Goal: Transaction & Acquisition: Obtain resource

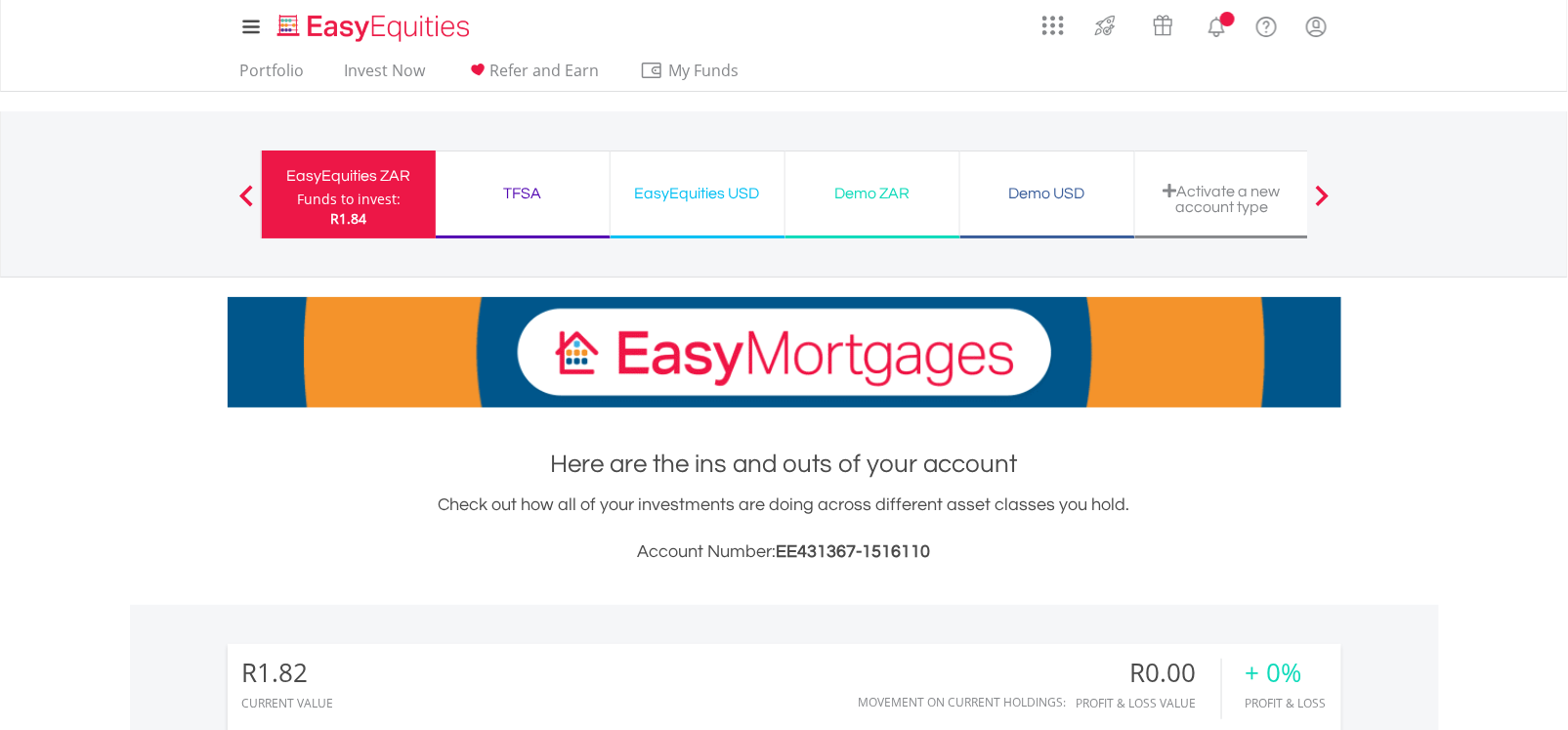
scroll to position [187, 370]
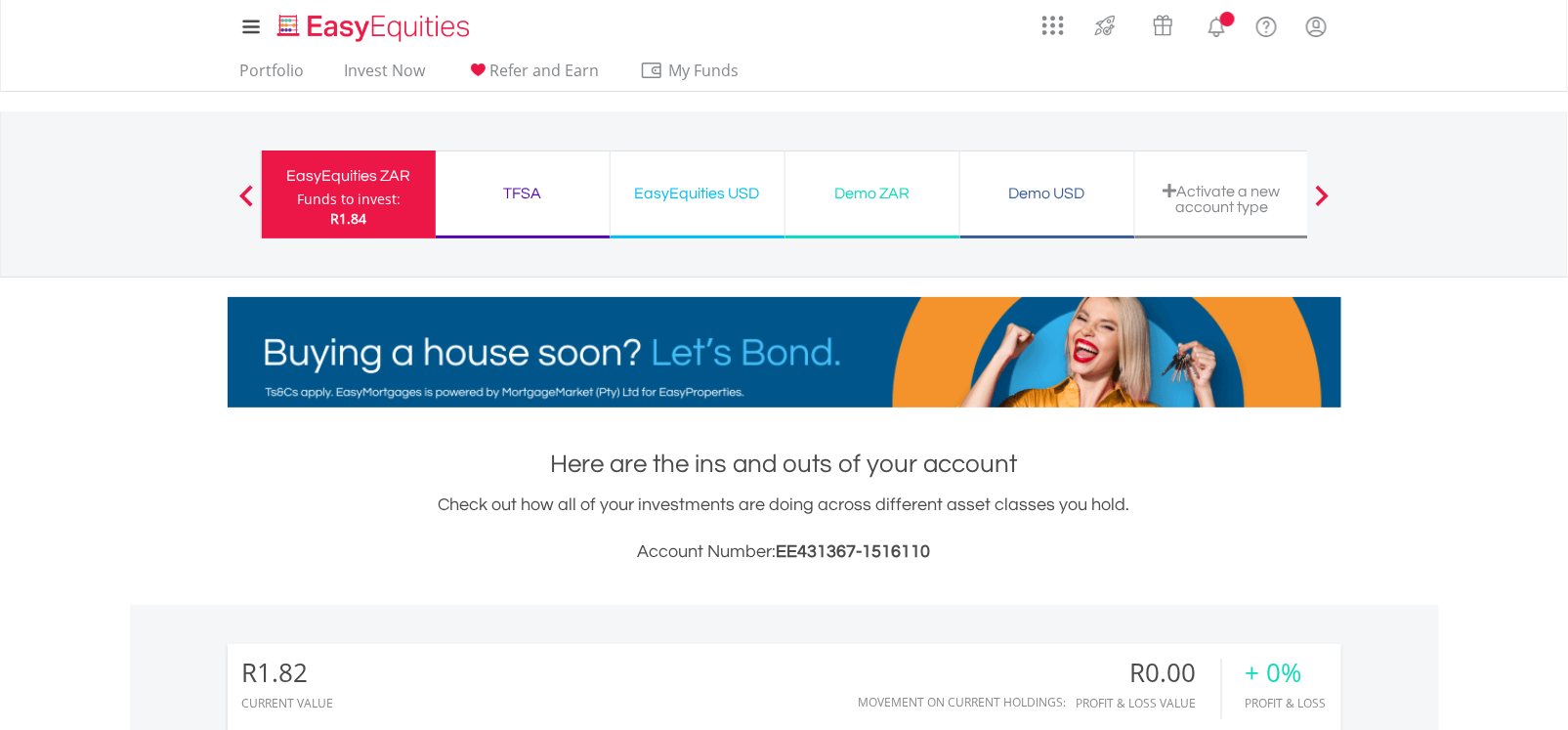
click at [508, 172] on div "TFSA Funds to invest: R1.84" at bounding box center [522, 194] width 175 height 88
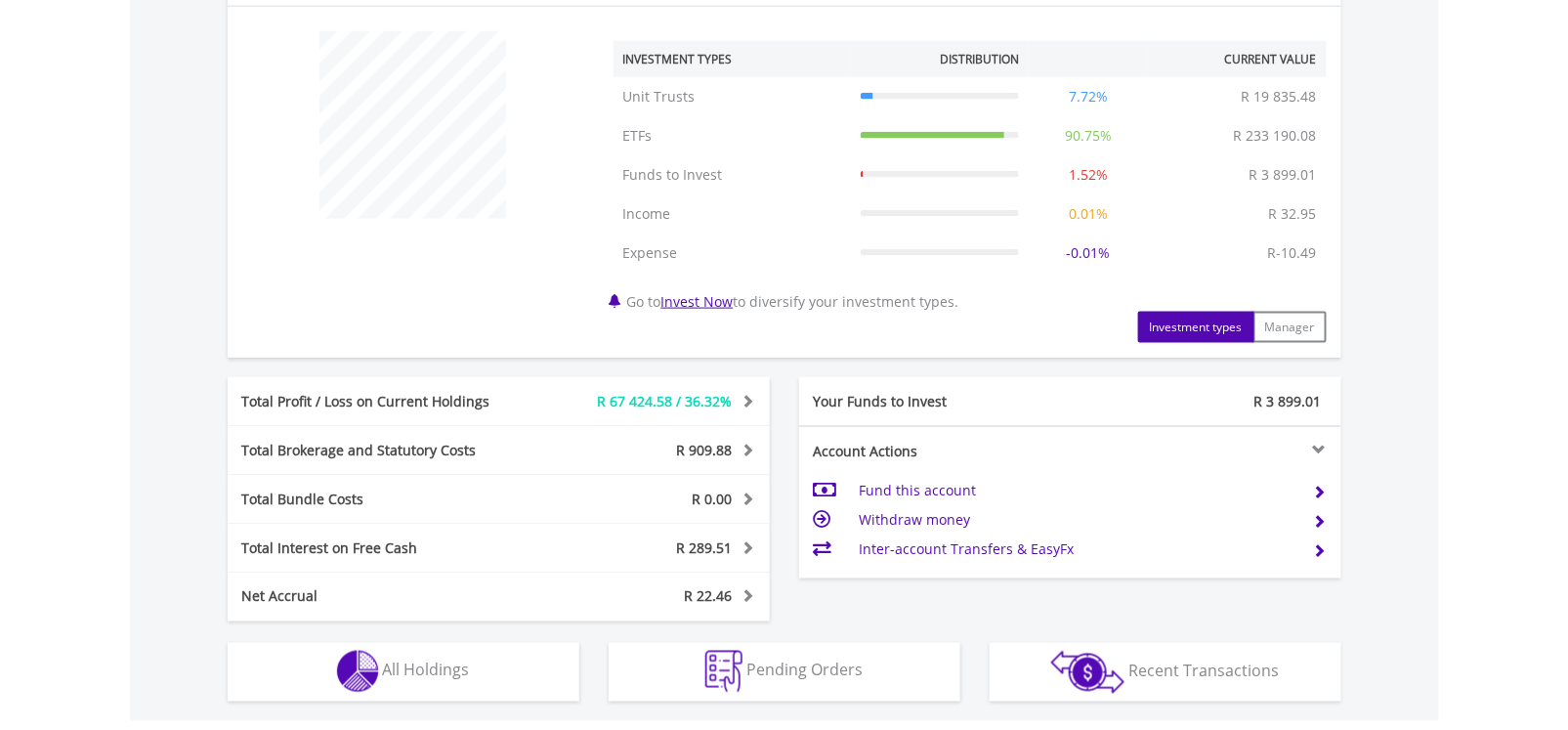
scroll to position [732, 0]
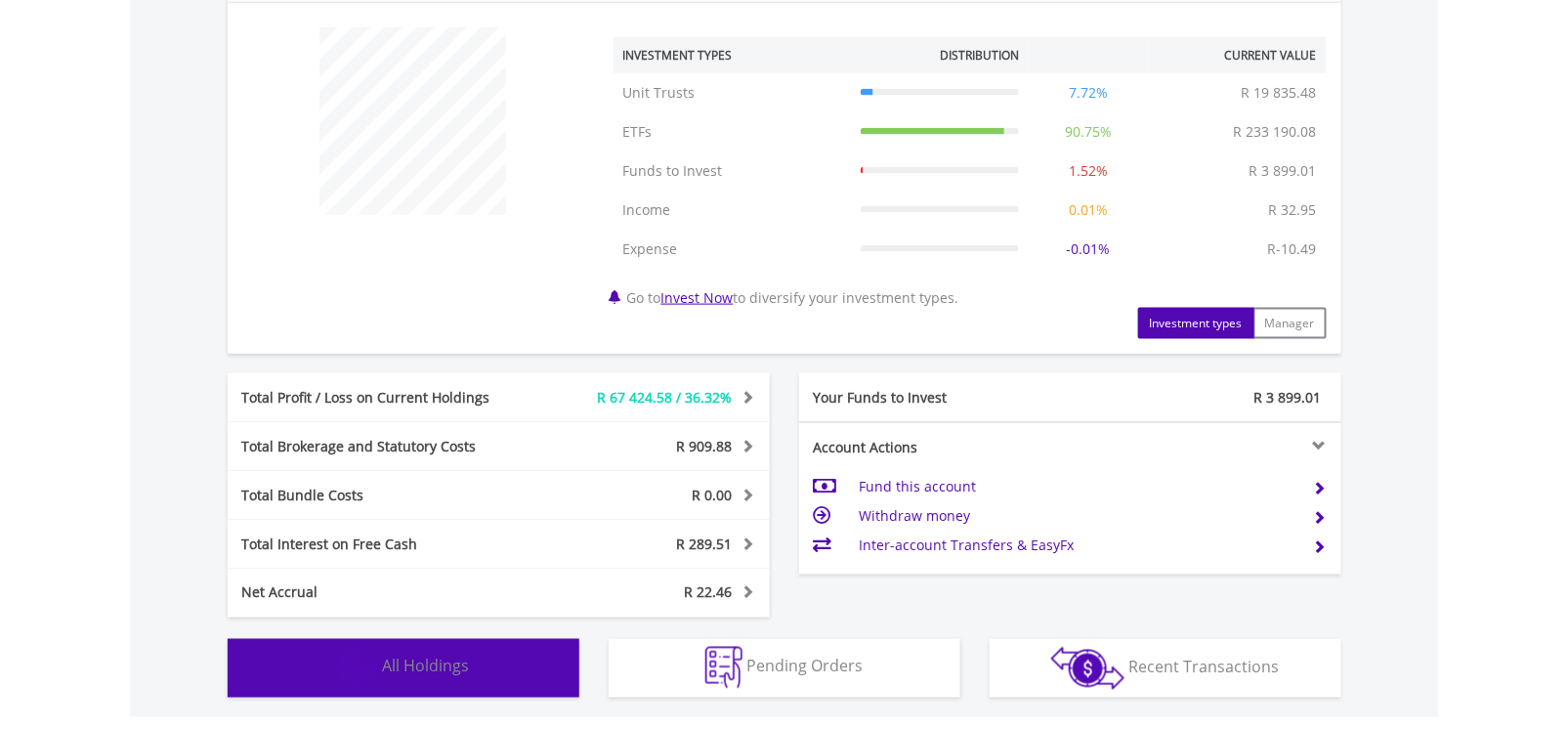
click at [407, 669] on span "All Holdings" at bounding box center [426, 667] width 87 height 22
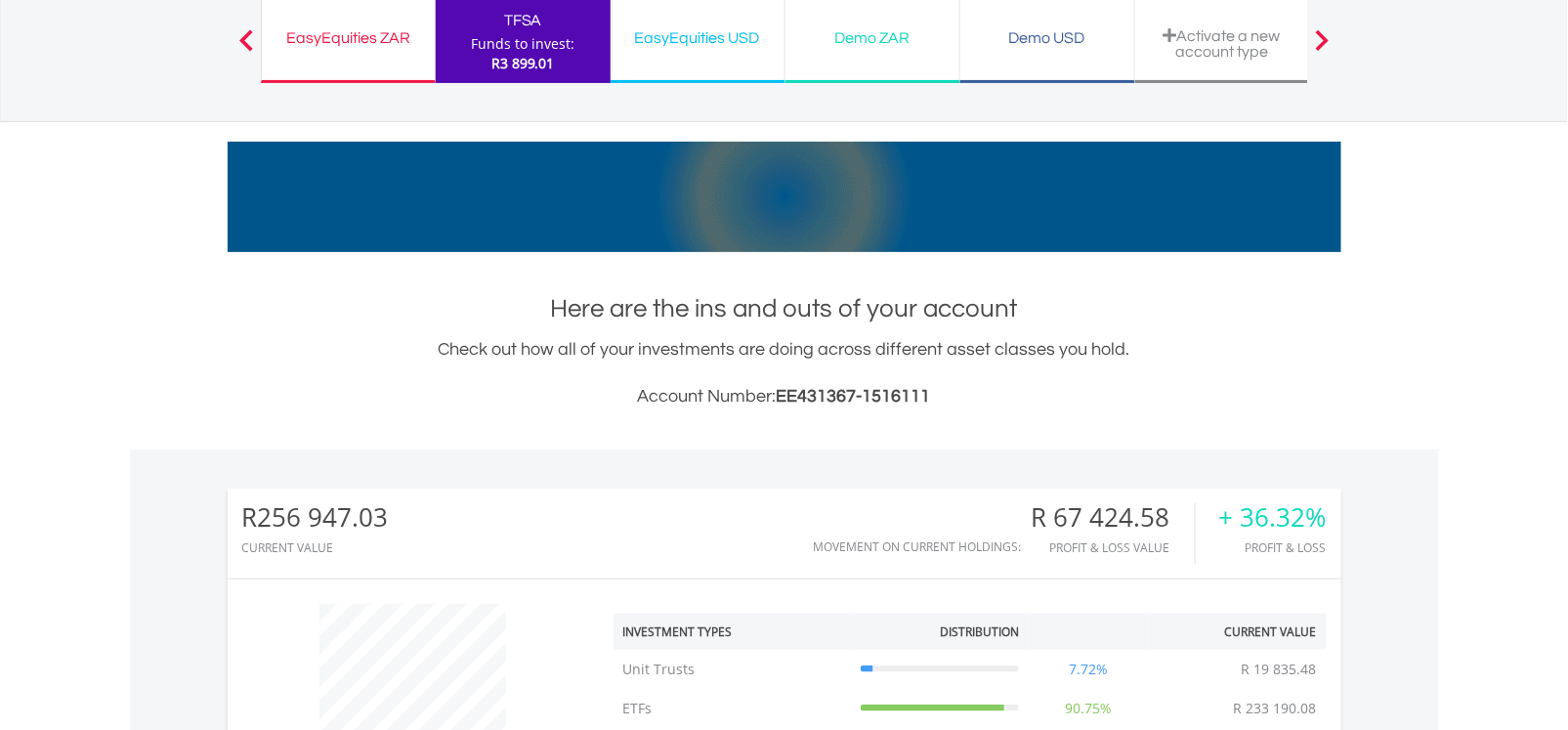
scroll to position [0, 0]
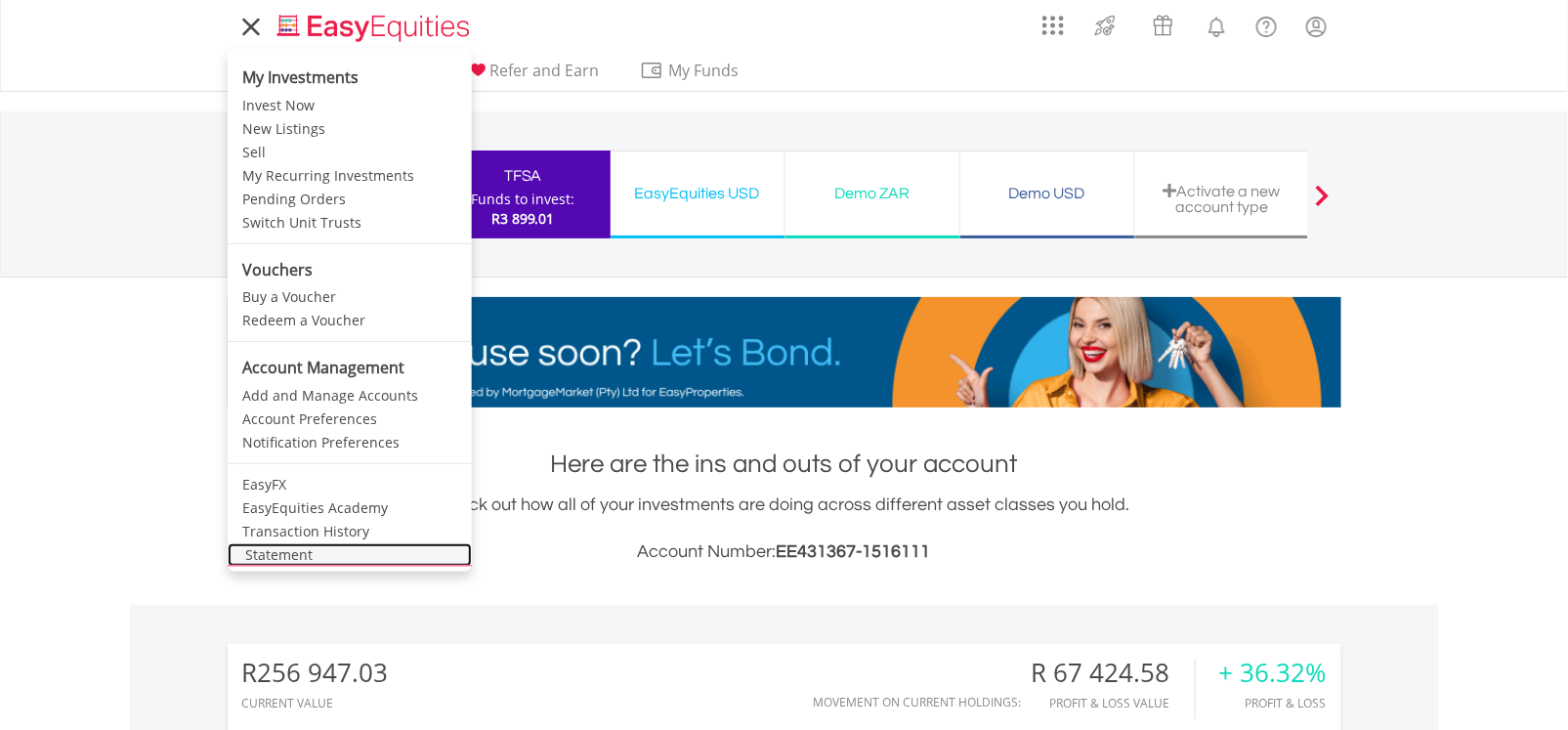
click at [308, 555] on link "Statement" at bounding box center [349, 555] width 244 height 24
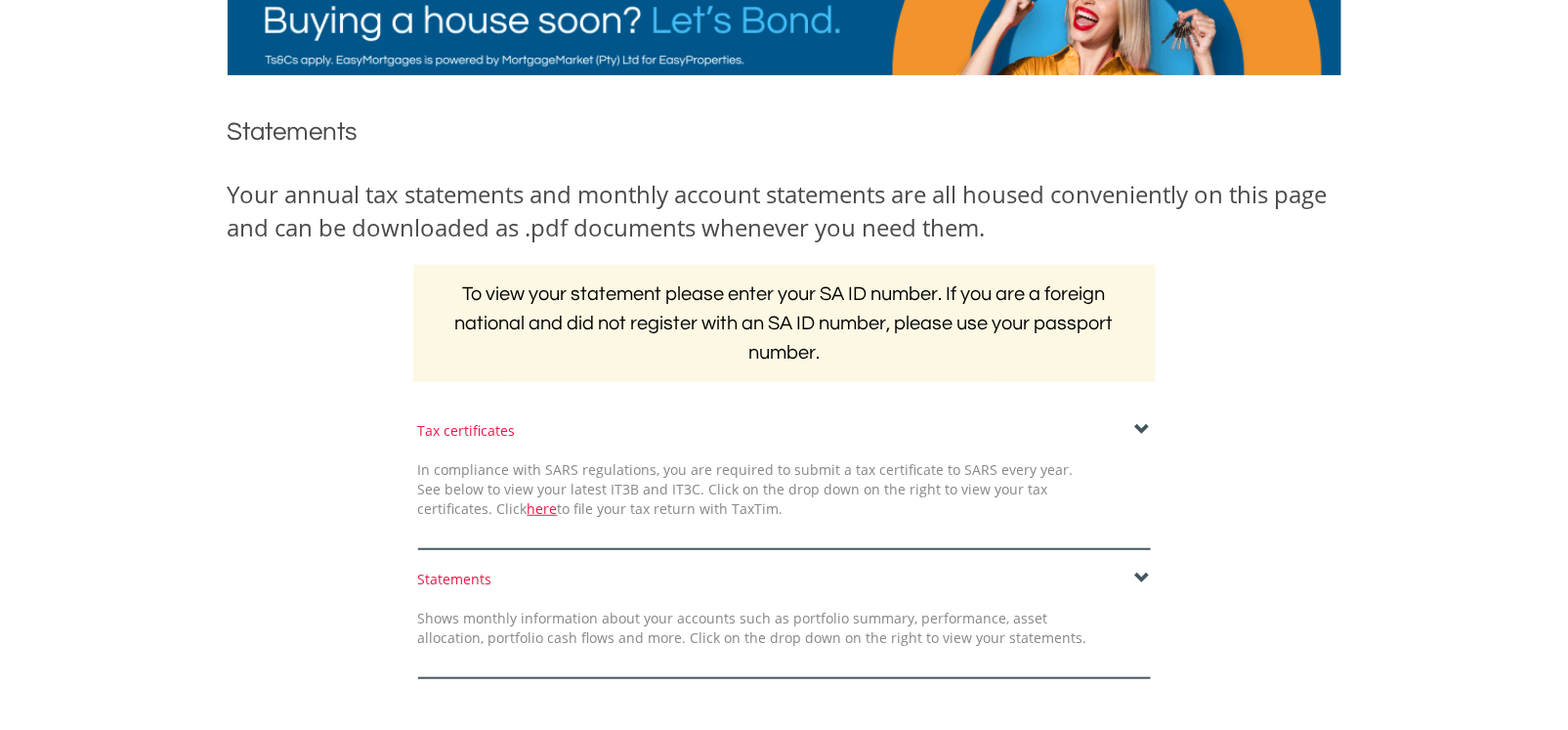
scroll to position [293, 0]
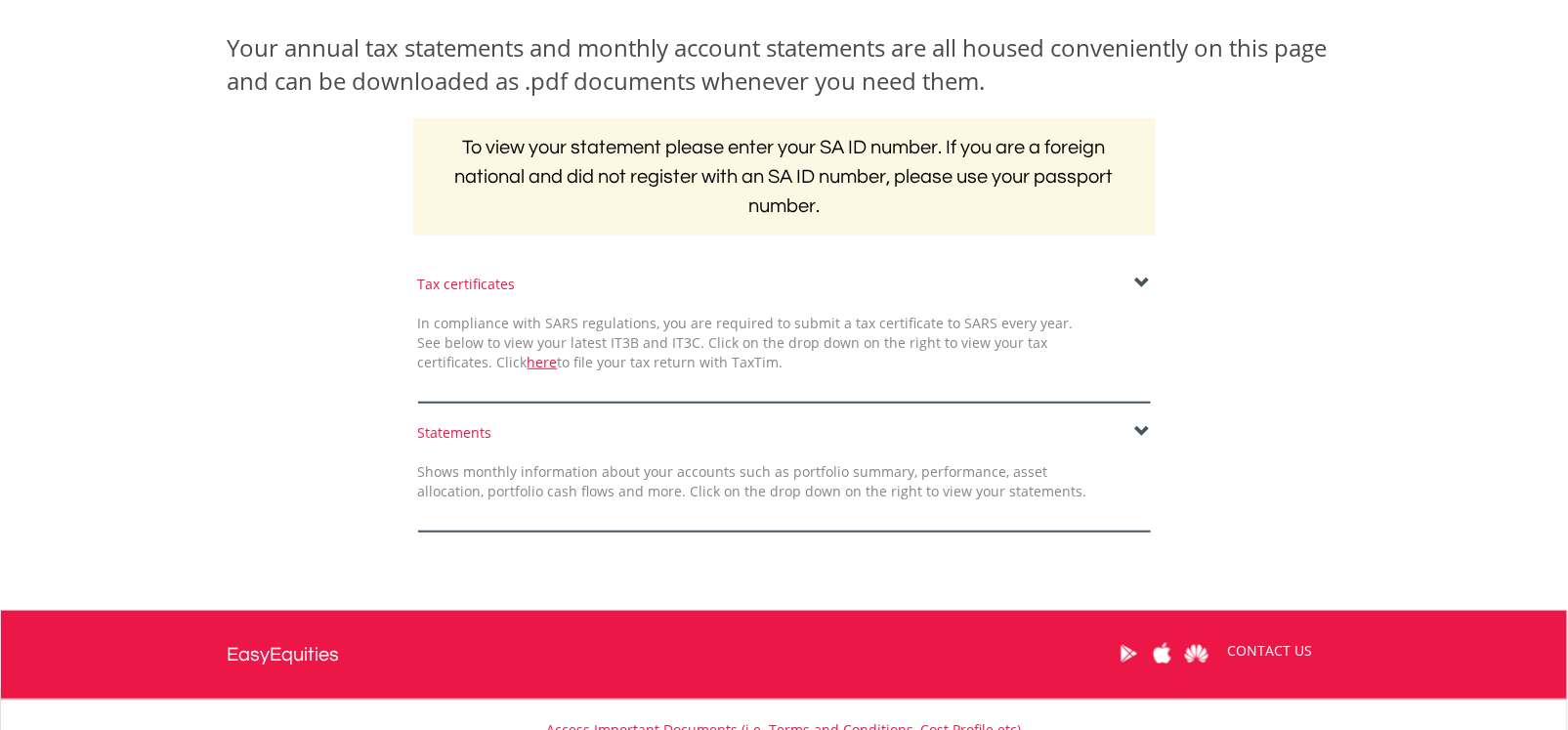
click at [1144, 426] on span at bounding box center [1143, 432] width 16 height 16
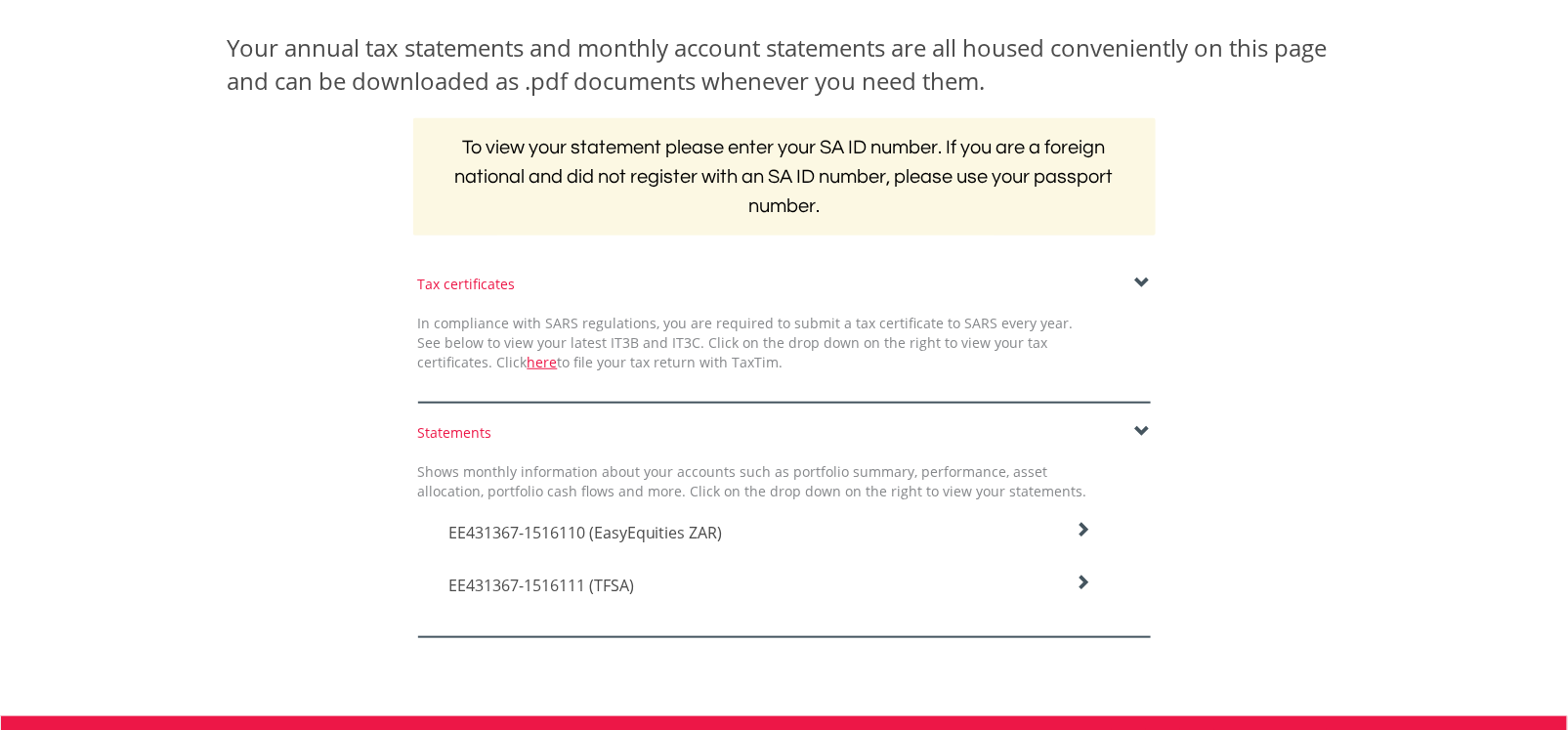
click at [1087, 537] on icon at bounding box center [1082, 529] width 16 height 16
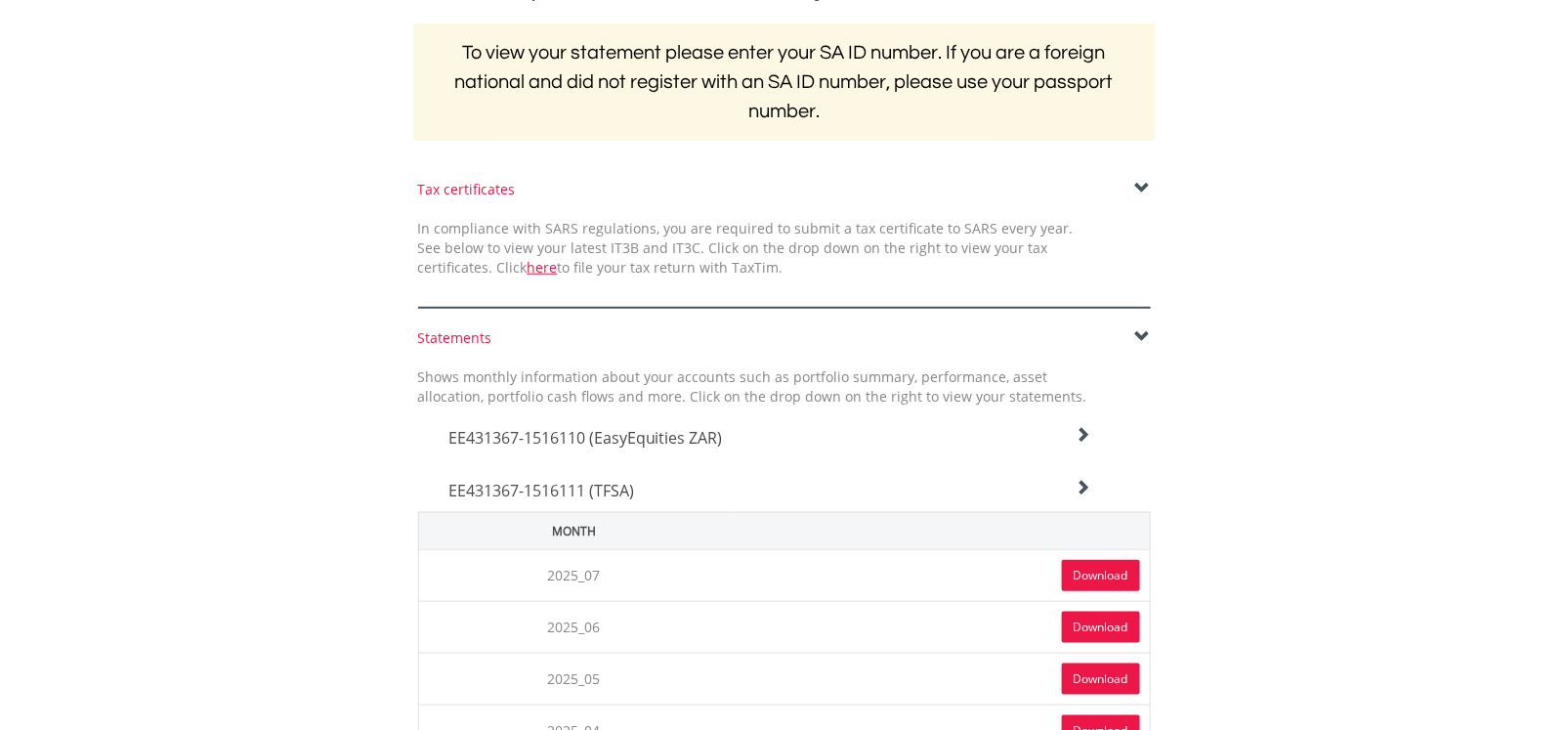
scroll to position [438, 0]
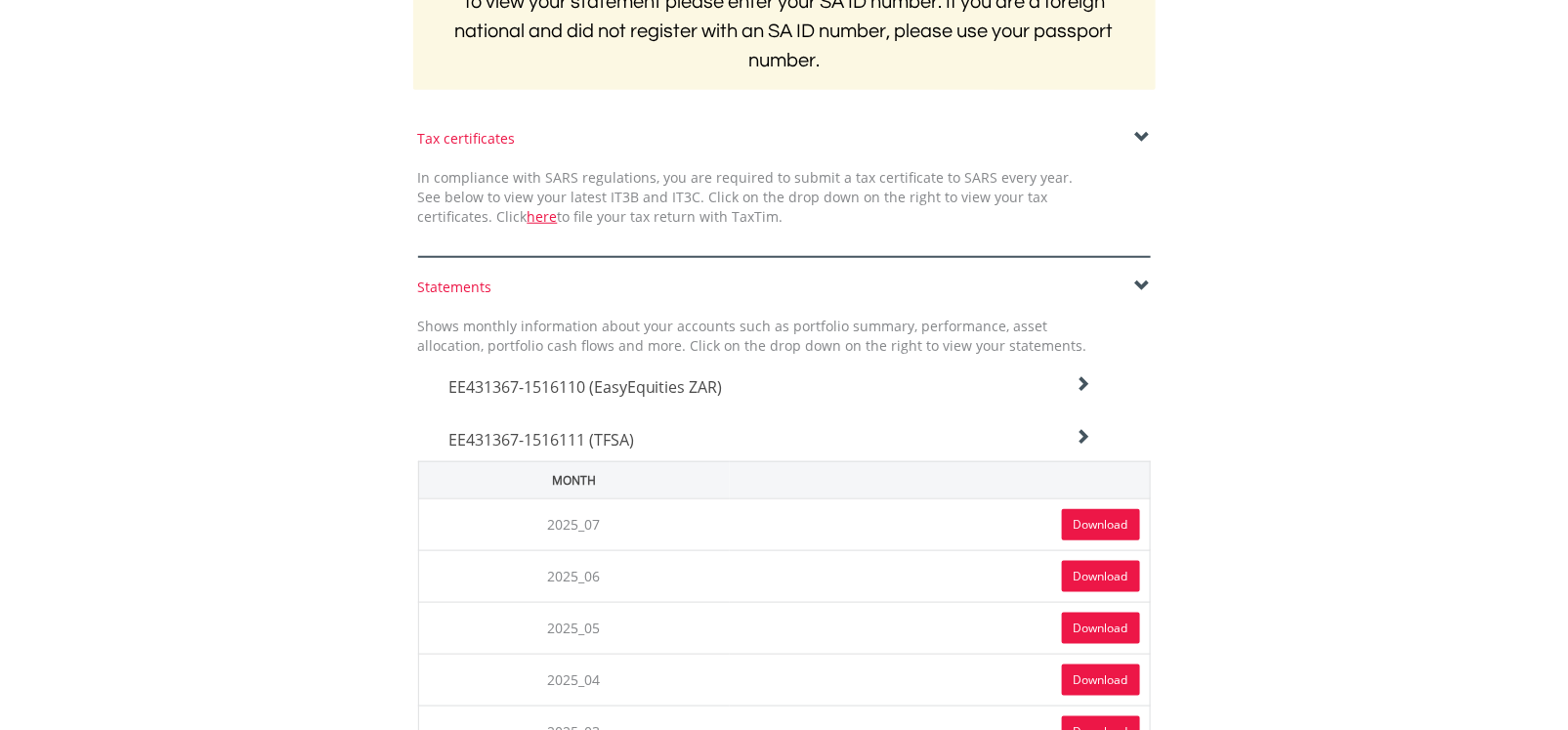
click at [1101, 508] on link "Download" at bounding box center [1100, 524] width 78 height 32
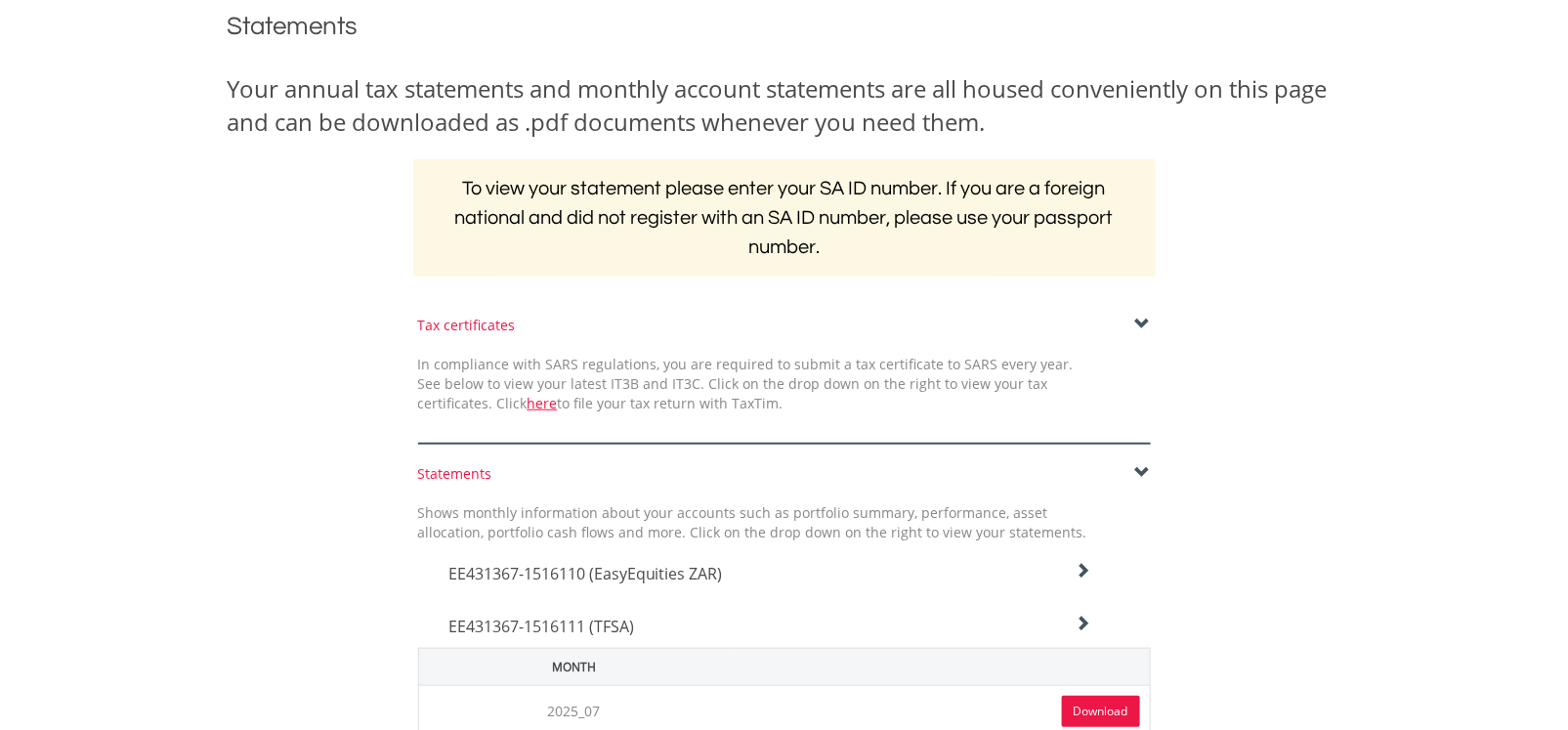
scroll to position [0, 0]
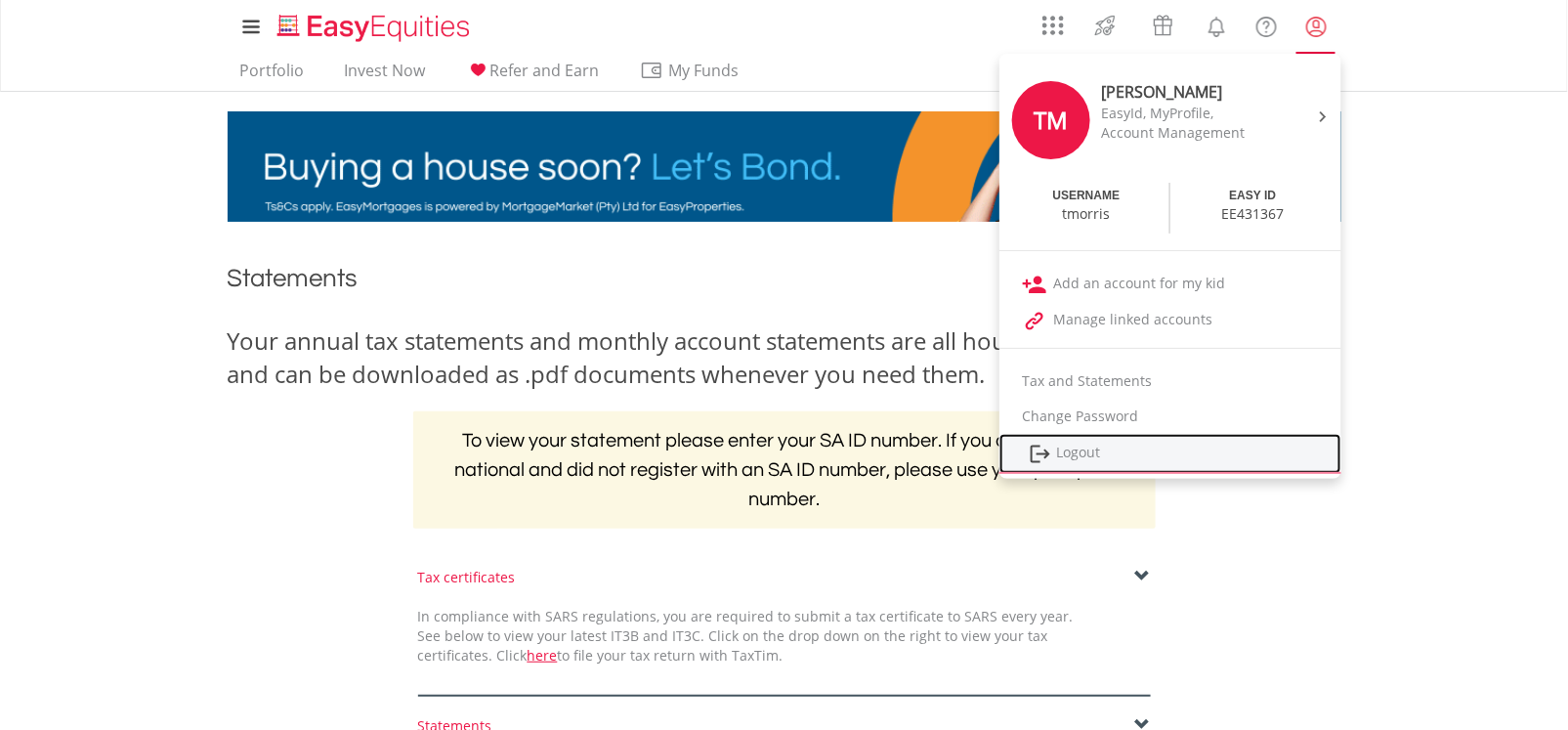
click at [1087, 456] on link "Logout" at bounding box center [1170, 453] width 342 height 40
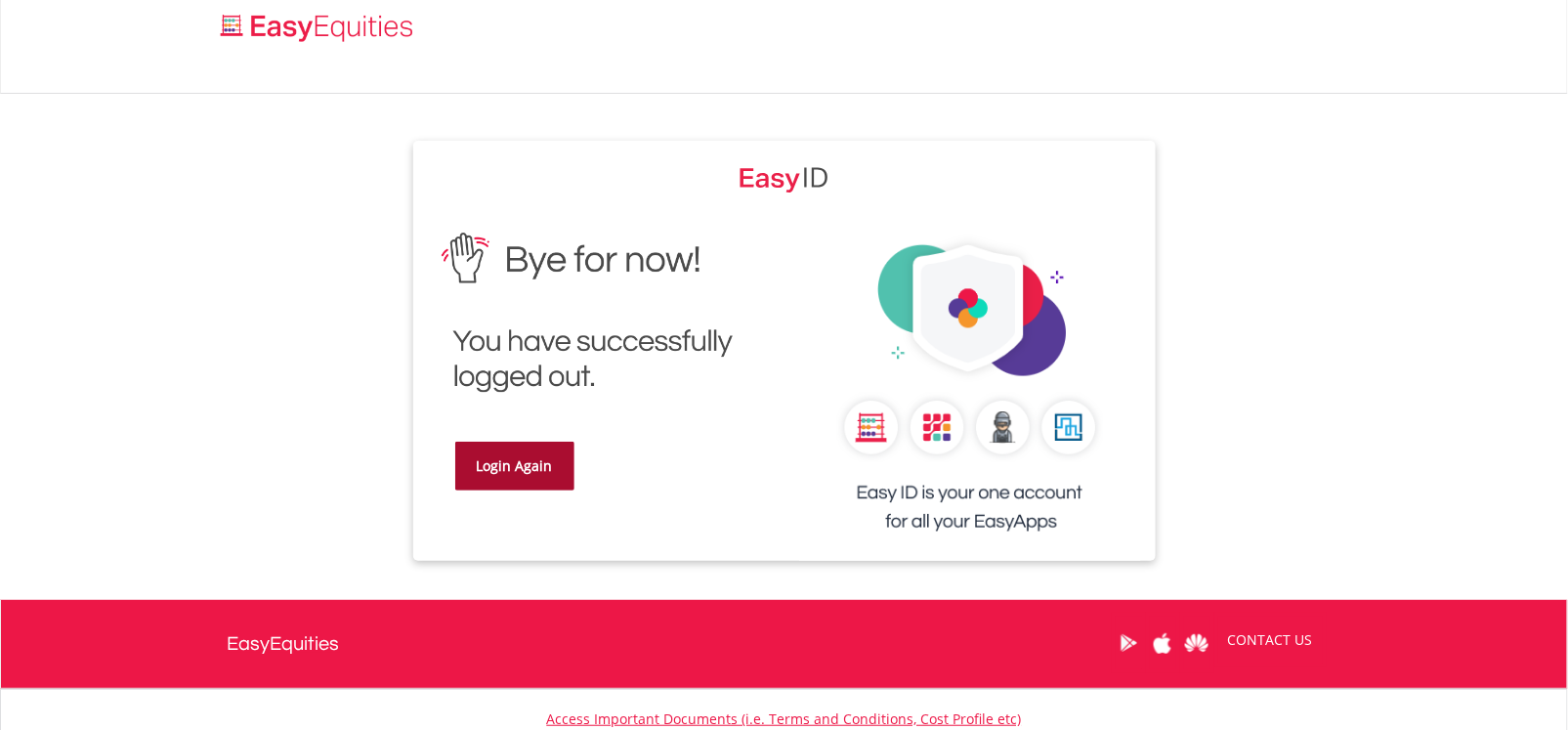
click at [501, 447] on link "Login Again" at bounding box center [514, 465] width 119 height 48
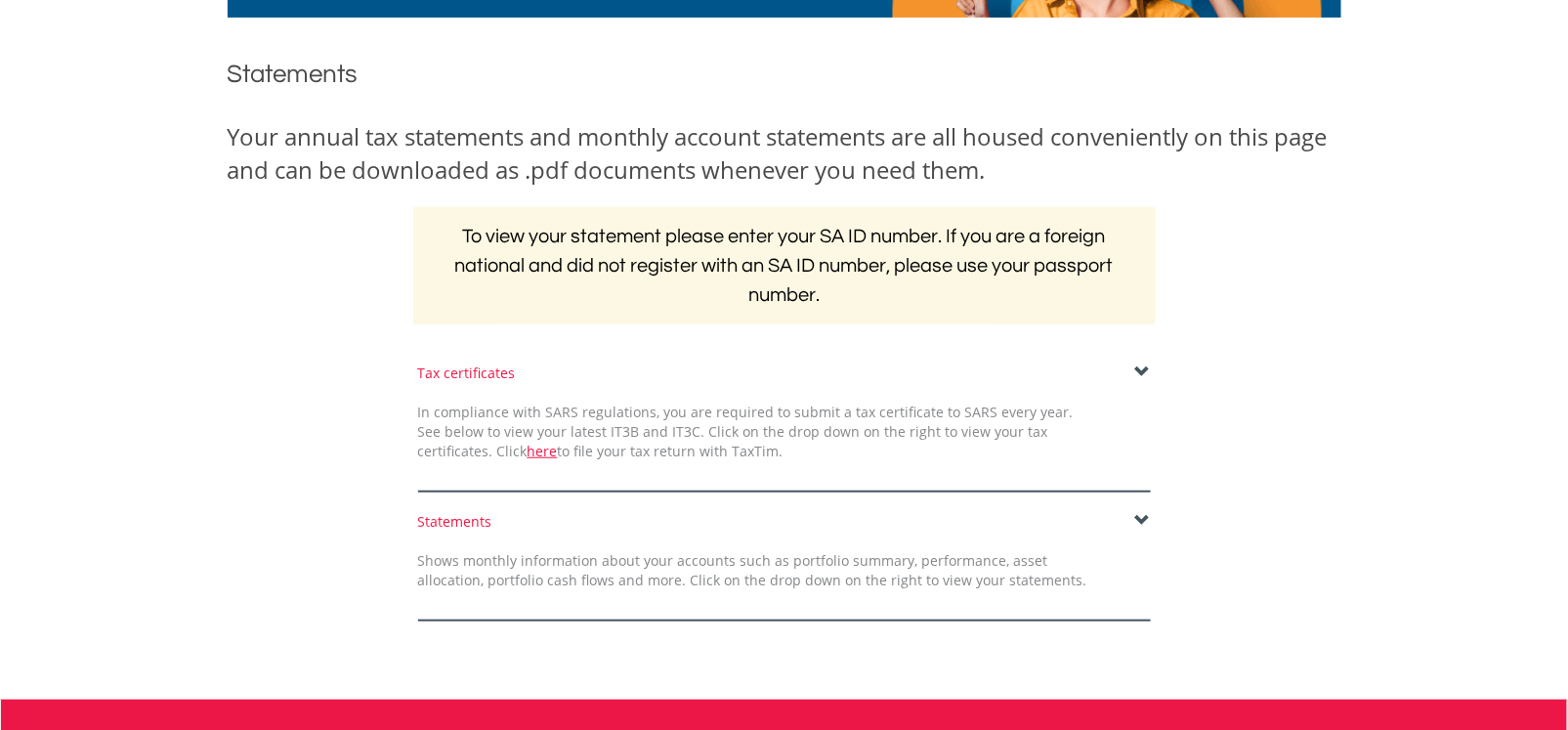
scroll to position [438, 0]
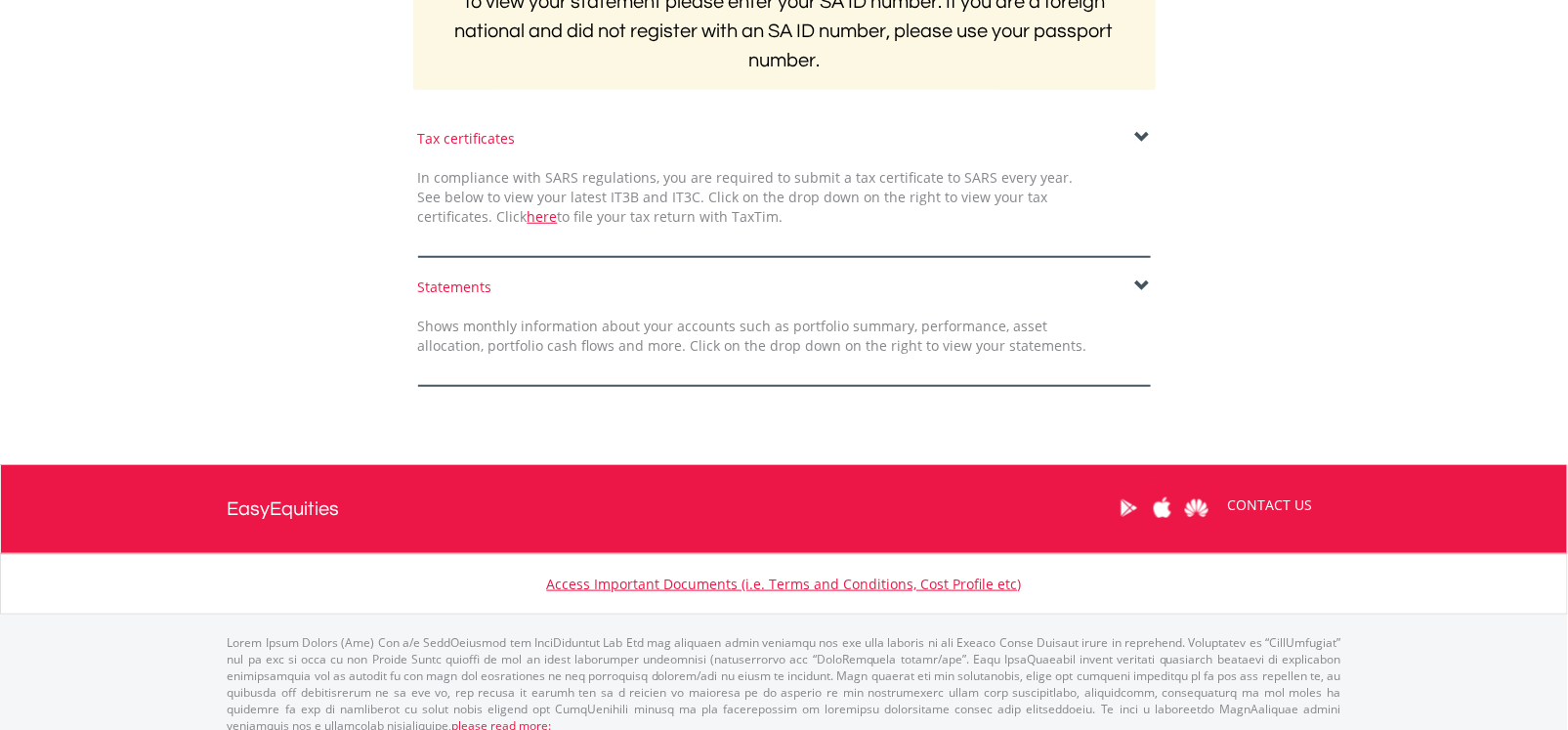
click at [1144, 288] on span at bounding box center [1143, 286] width 16 height 16
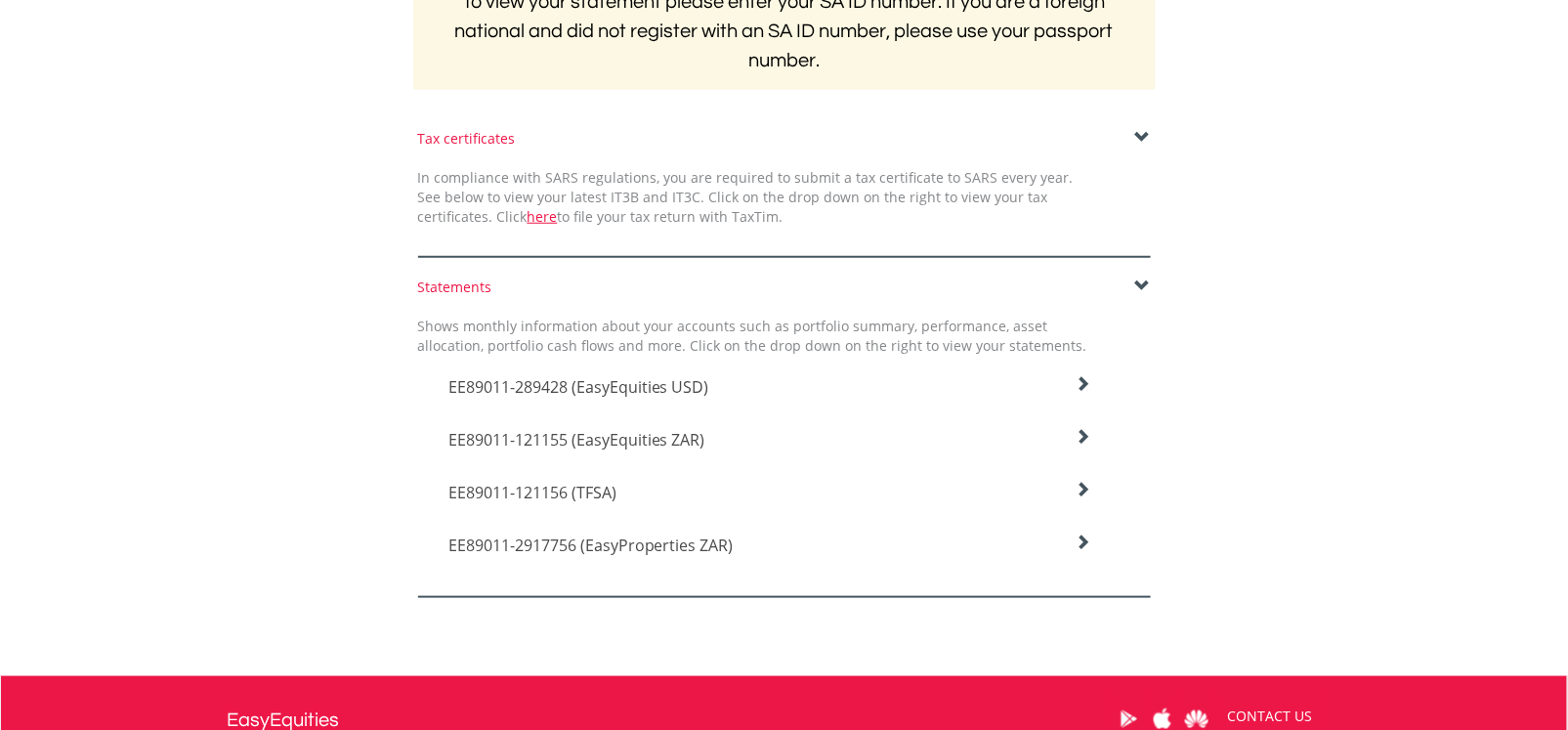
click at [1079, 392] on icon at bounding box center [1082, 384] width 16 height 16
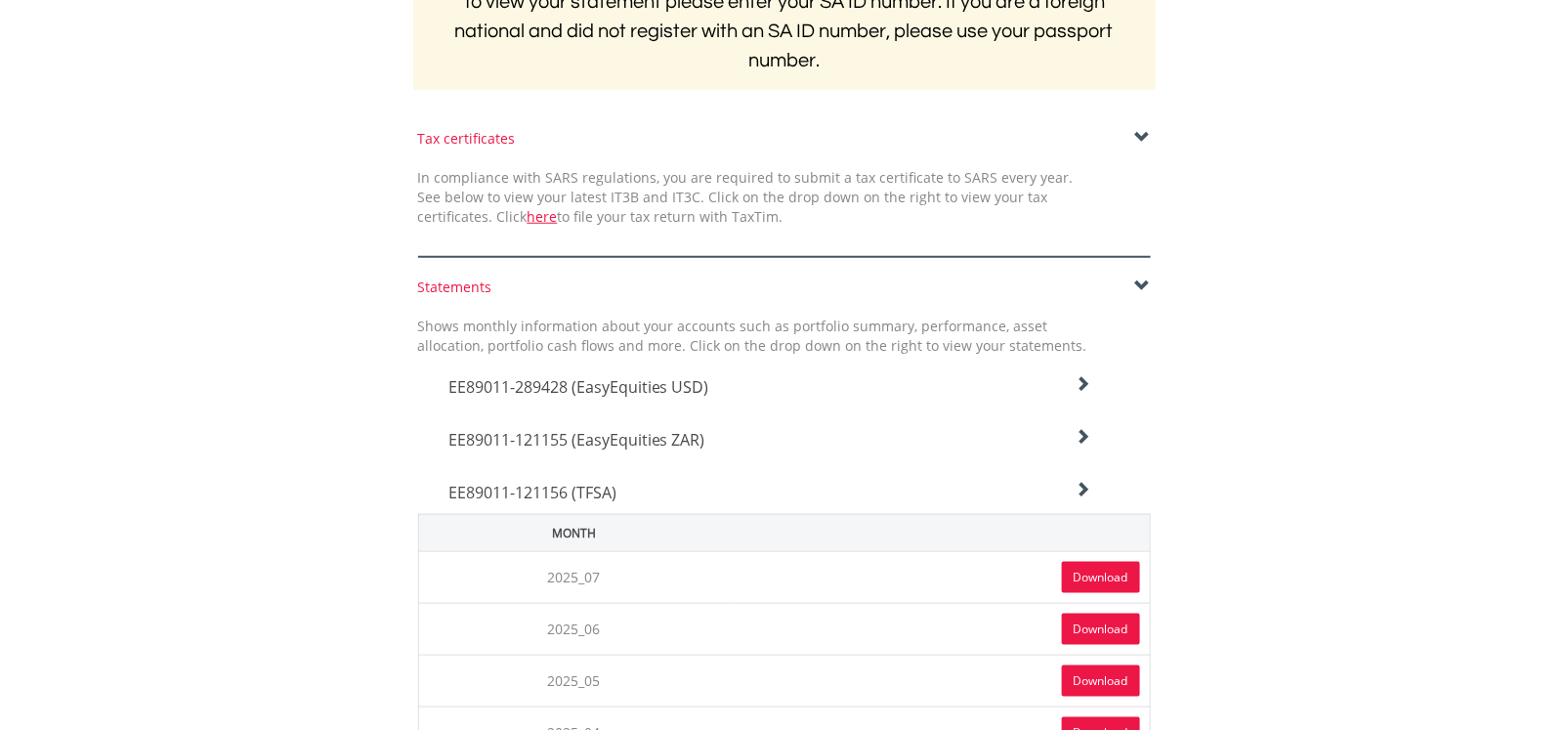
click at [1123, 563] on link "Download" at bounding box center [1100, 578] width 78 height 32
click at [1087, 392] on icon at bounding box center [1082, 384] width 16 height 16
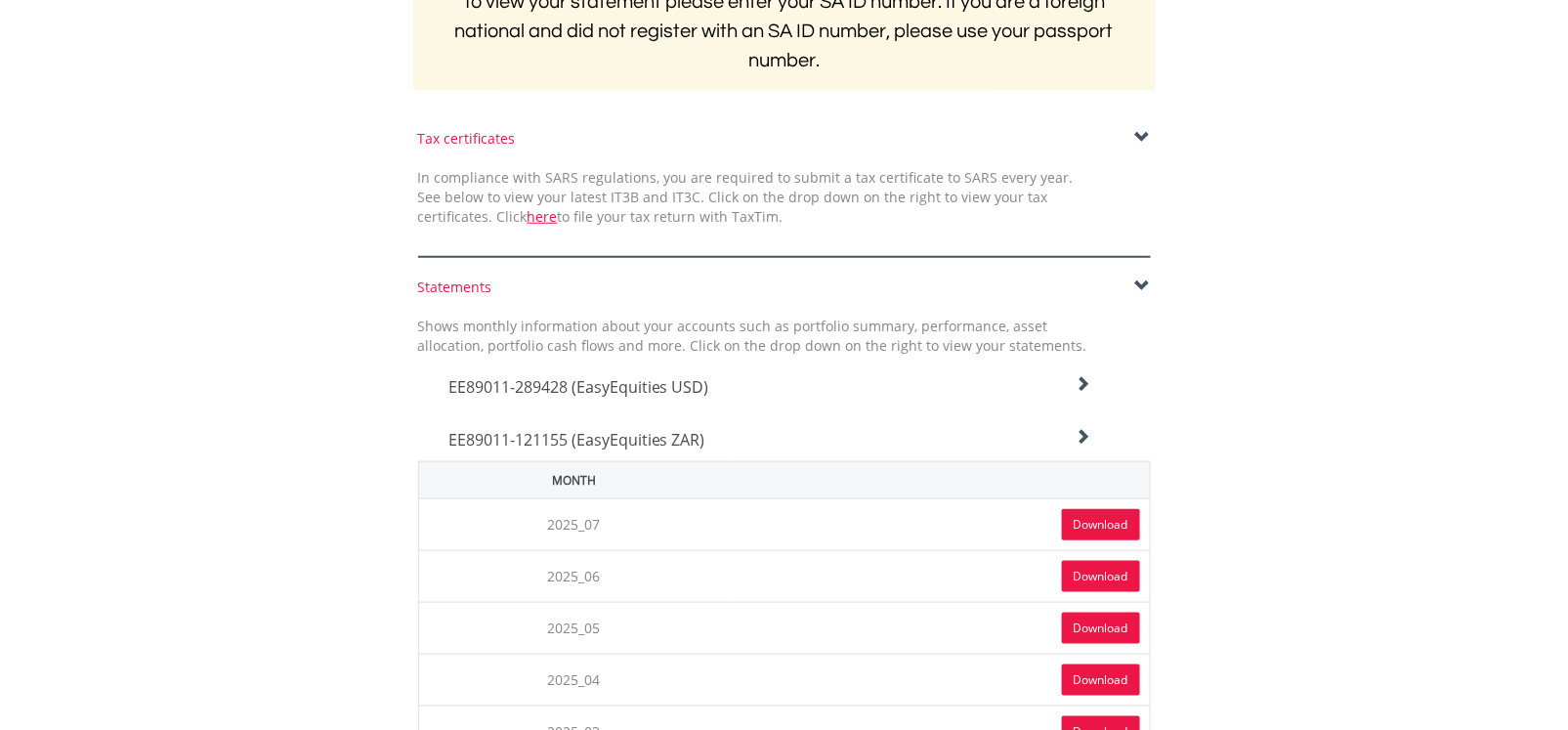
click at [1095, 520] on link "Download" at bounding box center [1100, 524] width 78 height 32
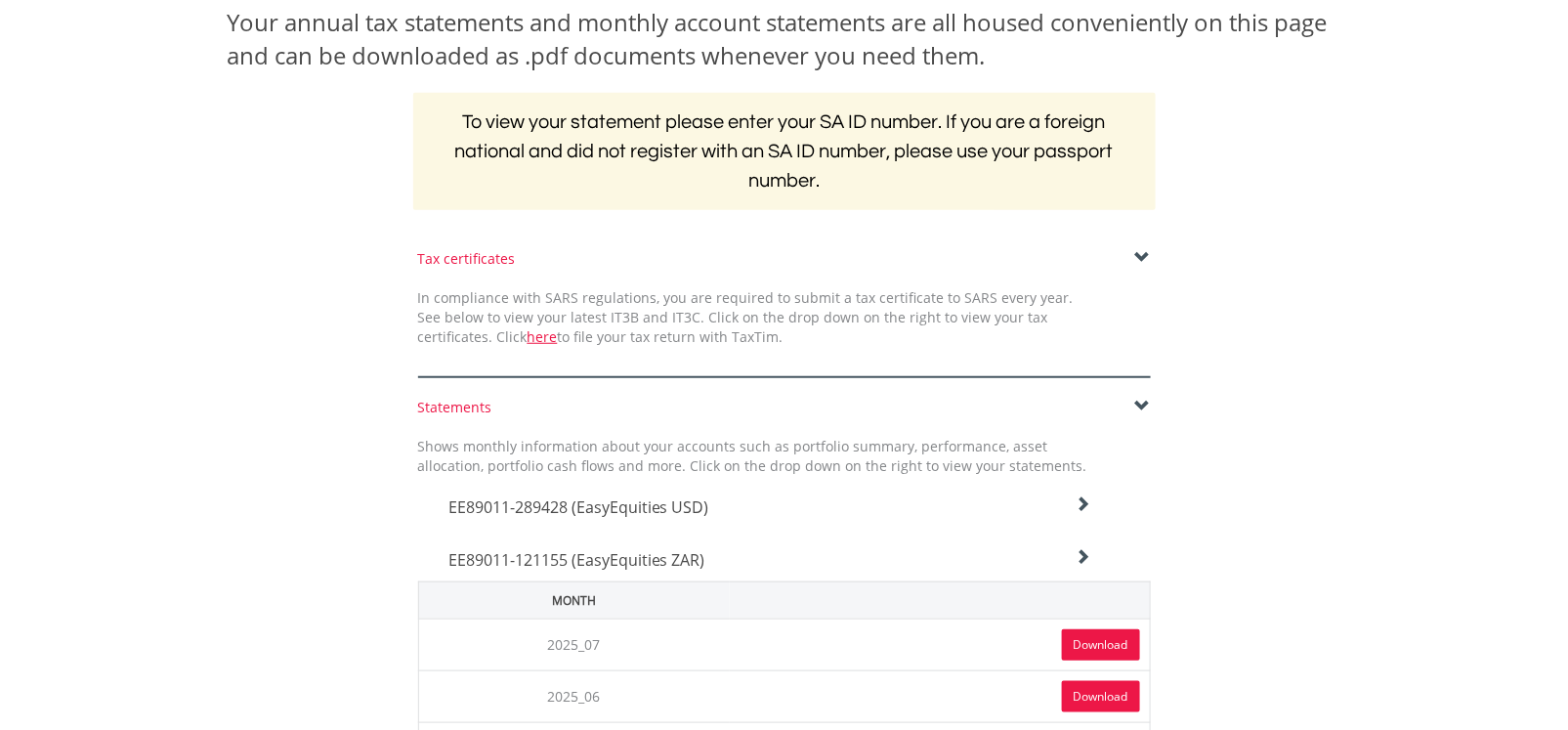
scroll to position [293, 0]
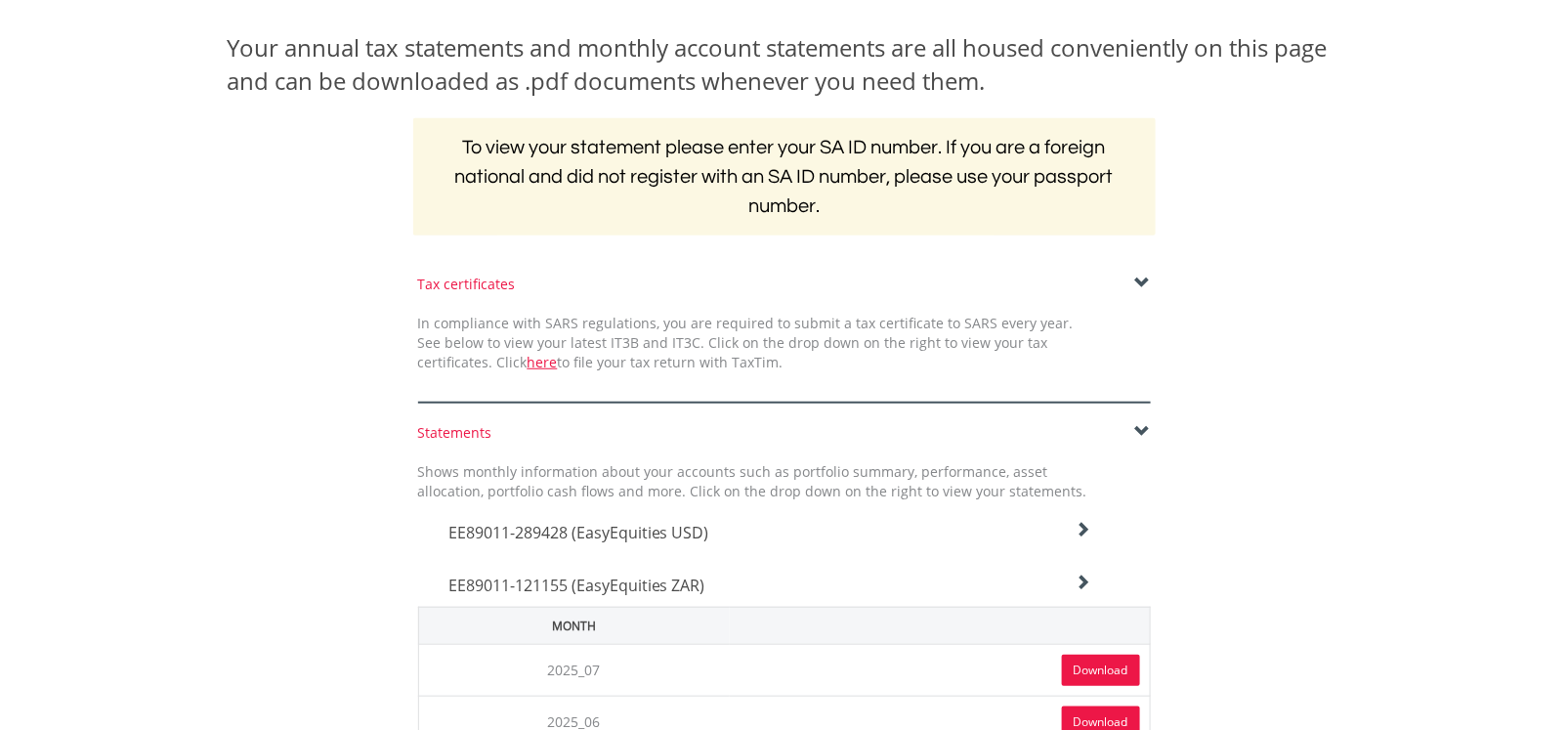
click at [1077, 513] on div "EE89011-289428 (EasyEquities USD)" at bounding box center [769, 527] width 672 height 52
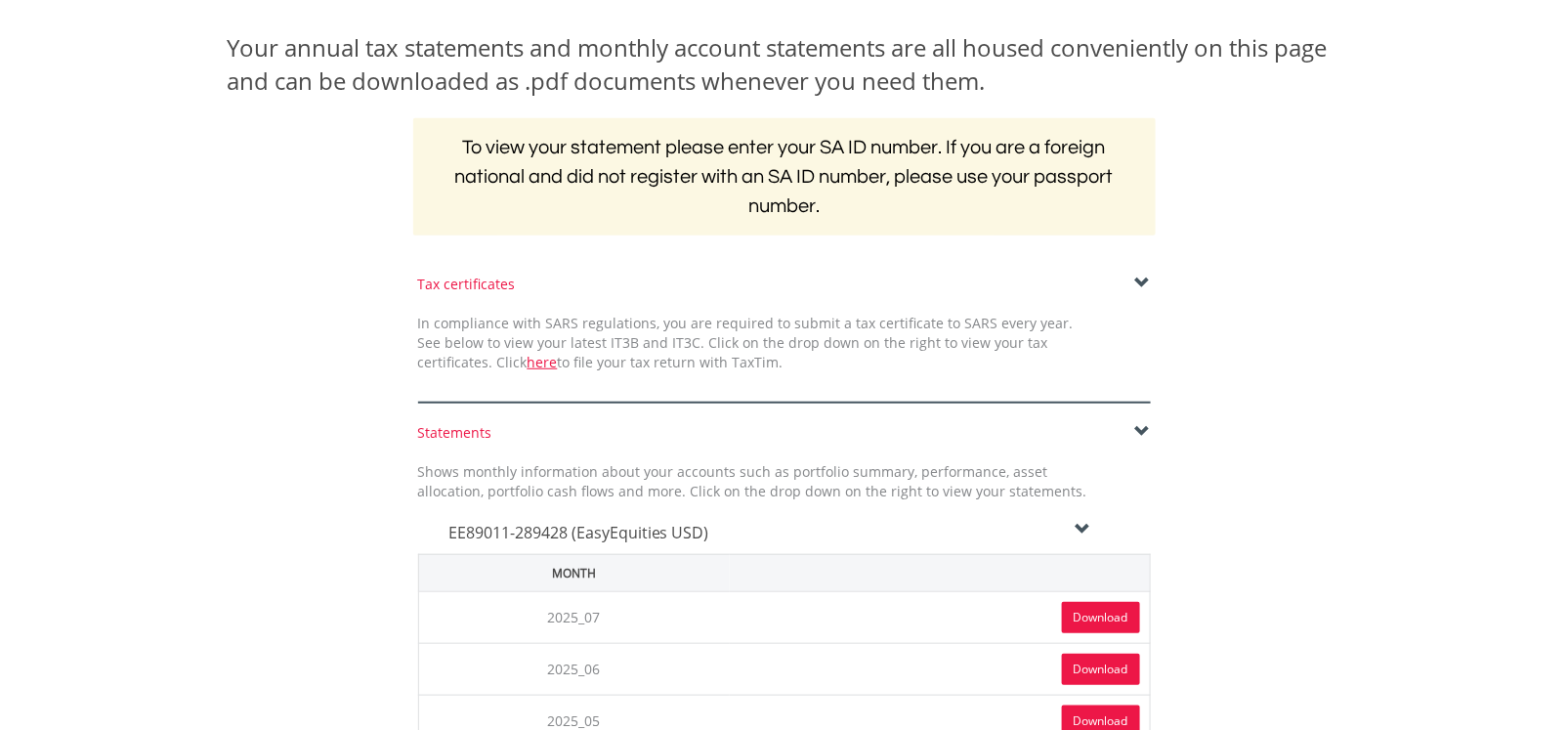
click at [1103, 616] on link "Download" at bounding box center [1100, 617] width 78 height 32
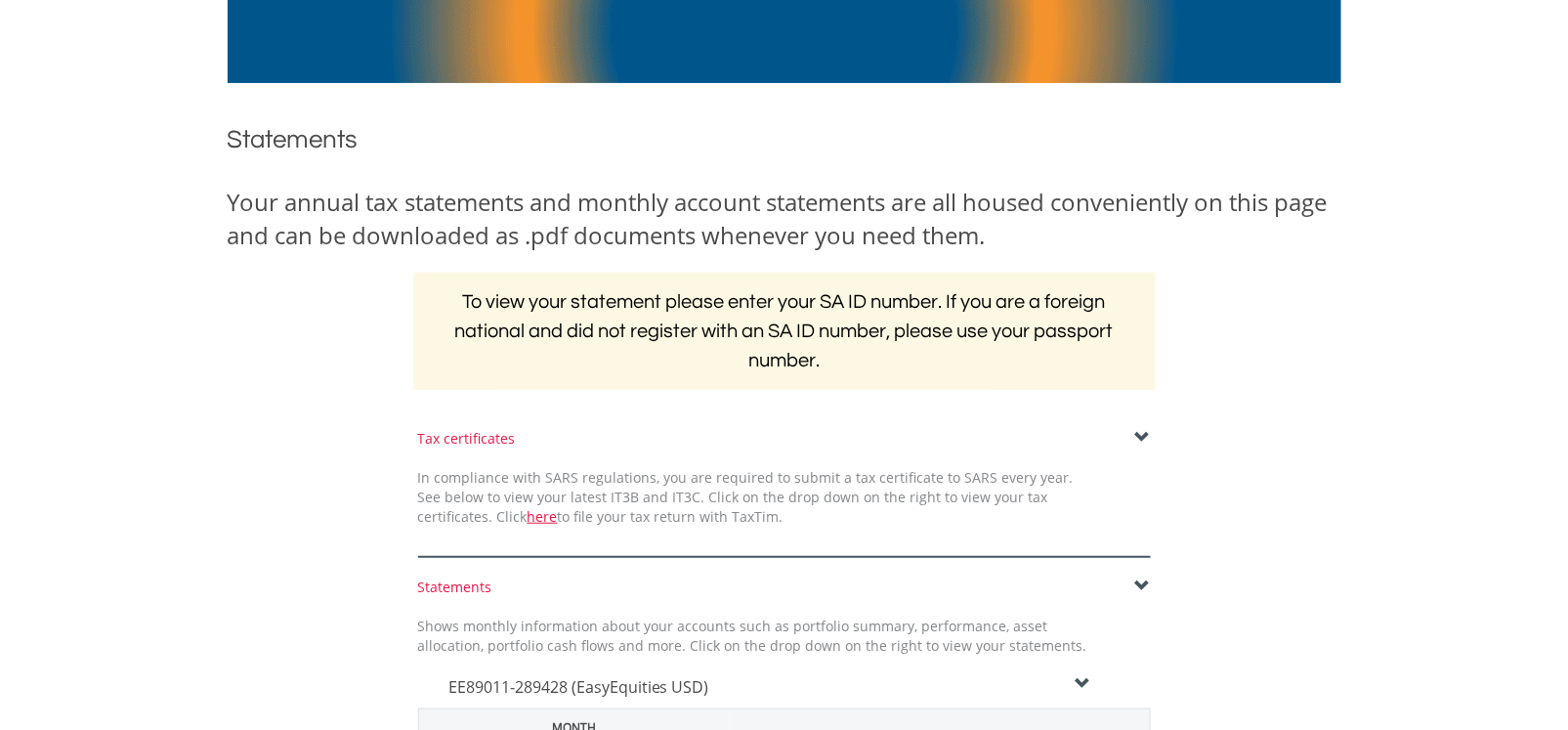
scroll to position [0, 0]
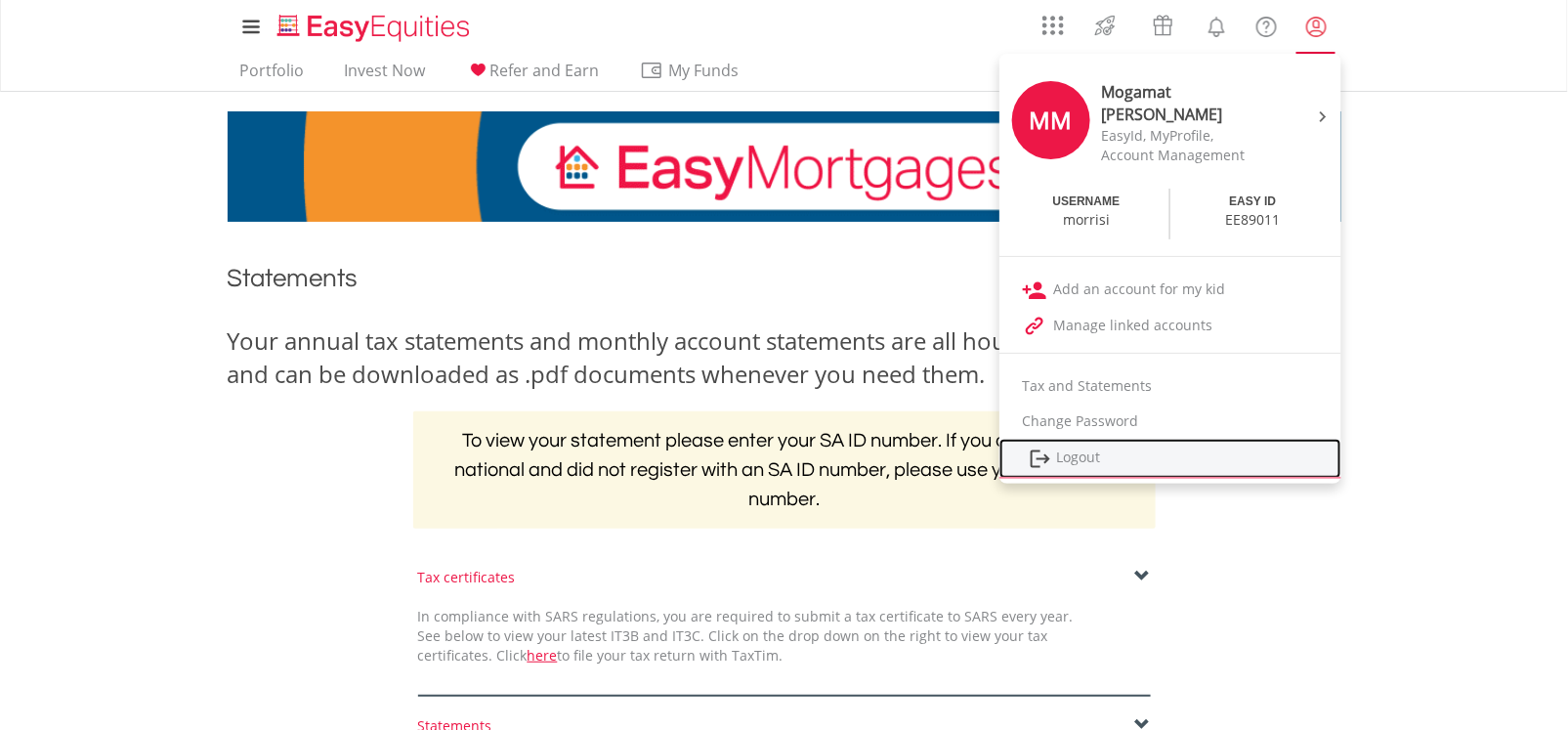
click at [1082, 455] on link "Logout" at bounding box center [1170, 458] width 342 height 40
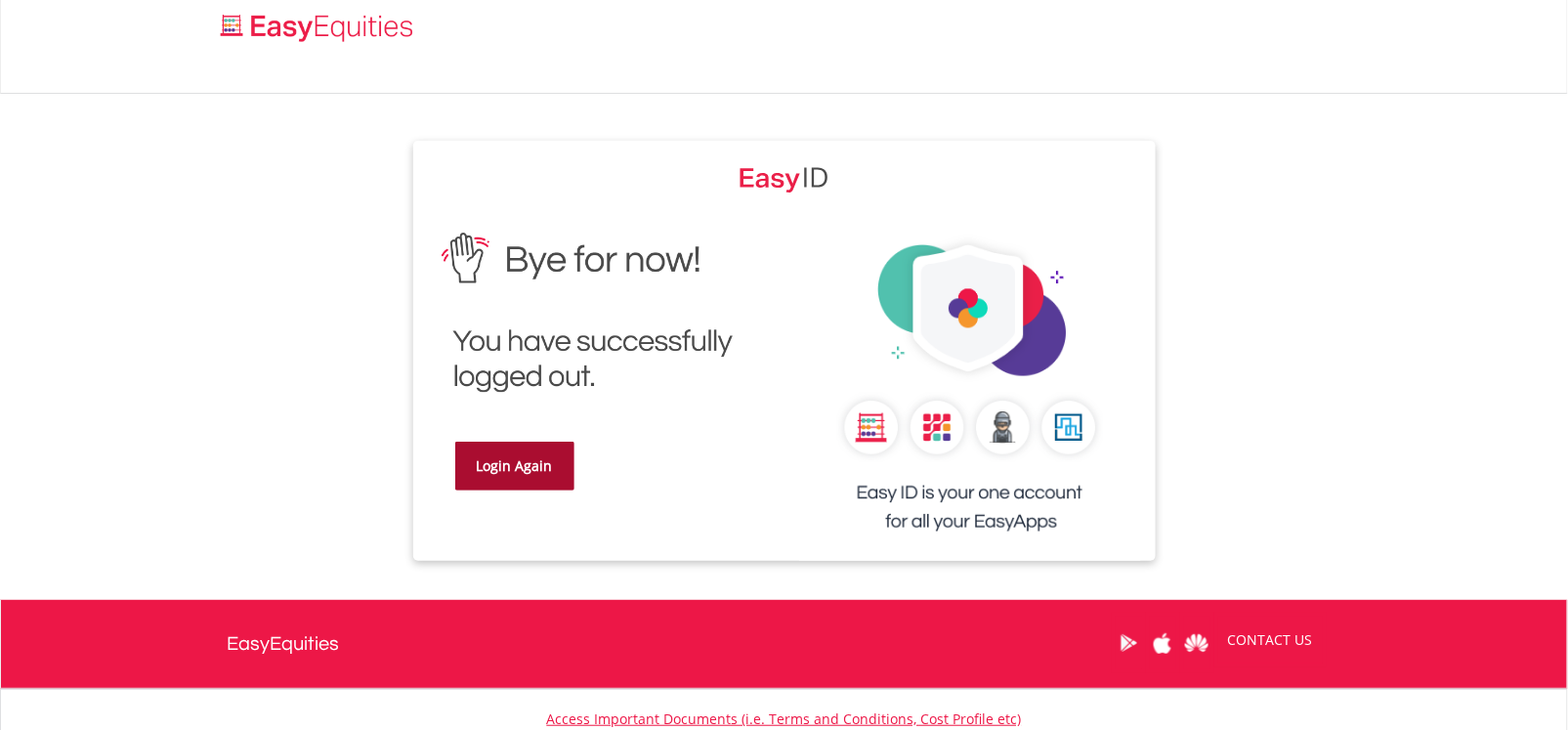
drag, startPoint x: 0, startPoint y: 0, endPoint x: 547, endPoint y: 459, distance: 714.1
click at [574, 453] on div "Login Again" at bounding box center [599, 368] width 371 height 299
click at [547, 459] on link "Login Again" at bounding box center [514, 465] width 119 height 48
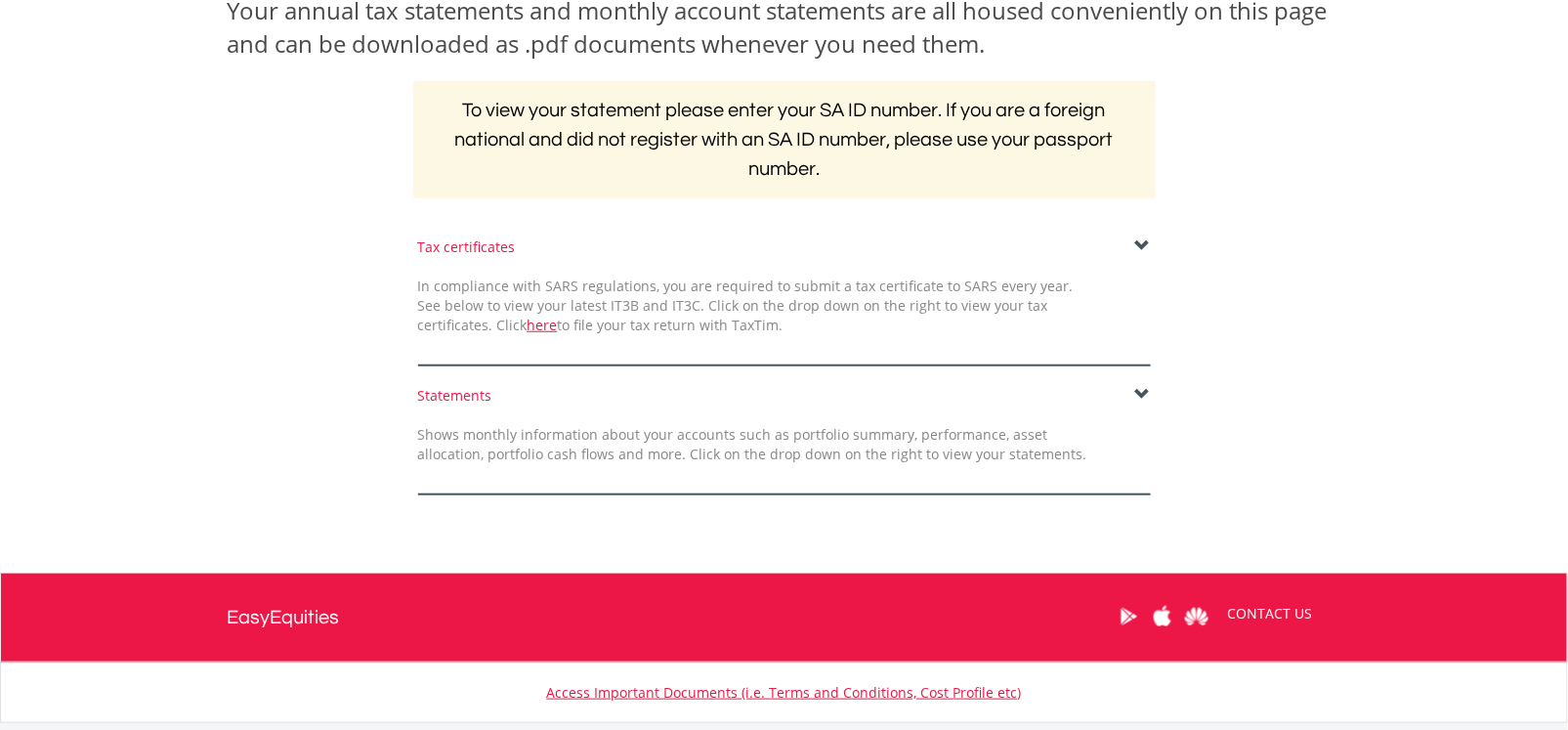
scroll to position [454, 0]
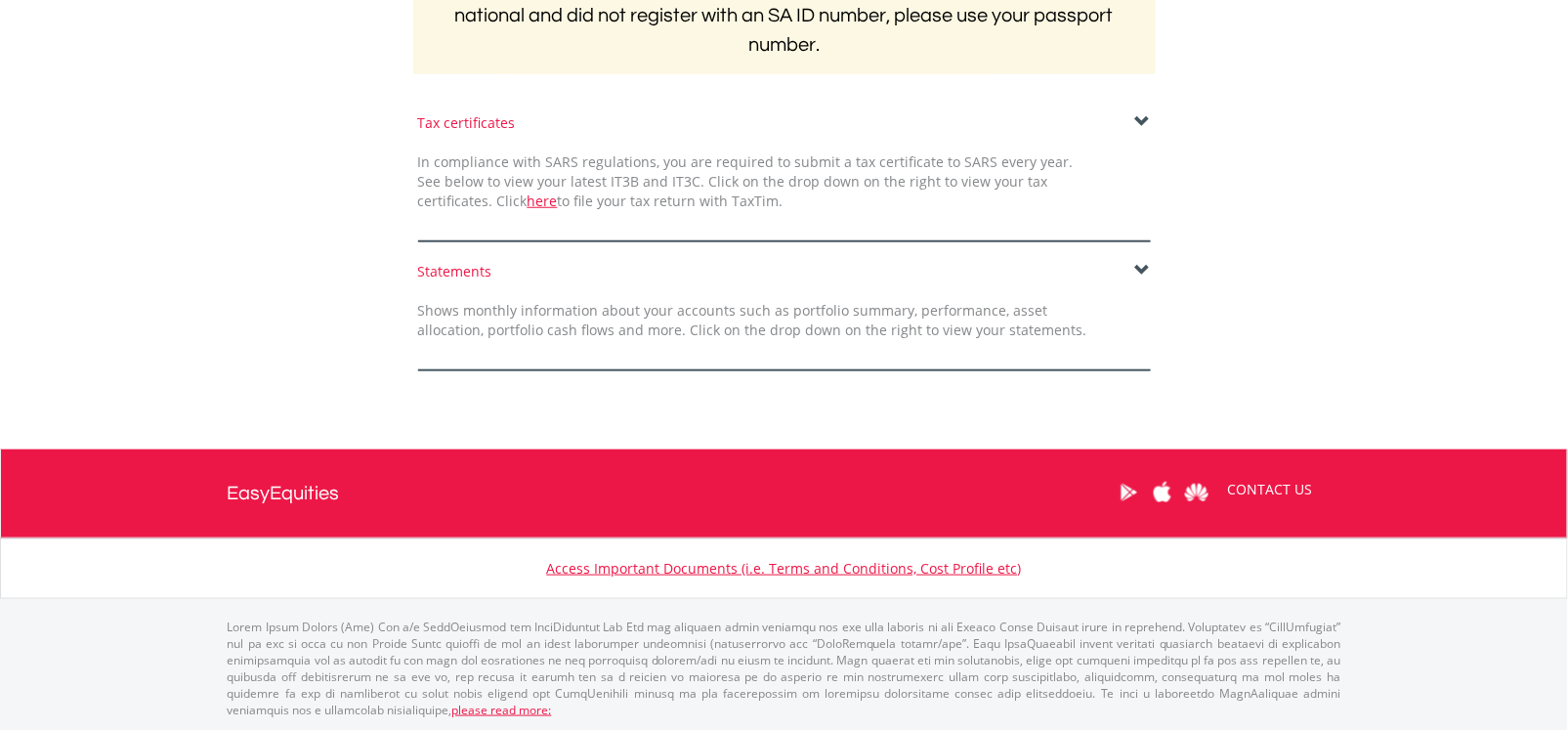
click at [1138, 263] on span at bounding box center [1143, 271] width 16 height 16
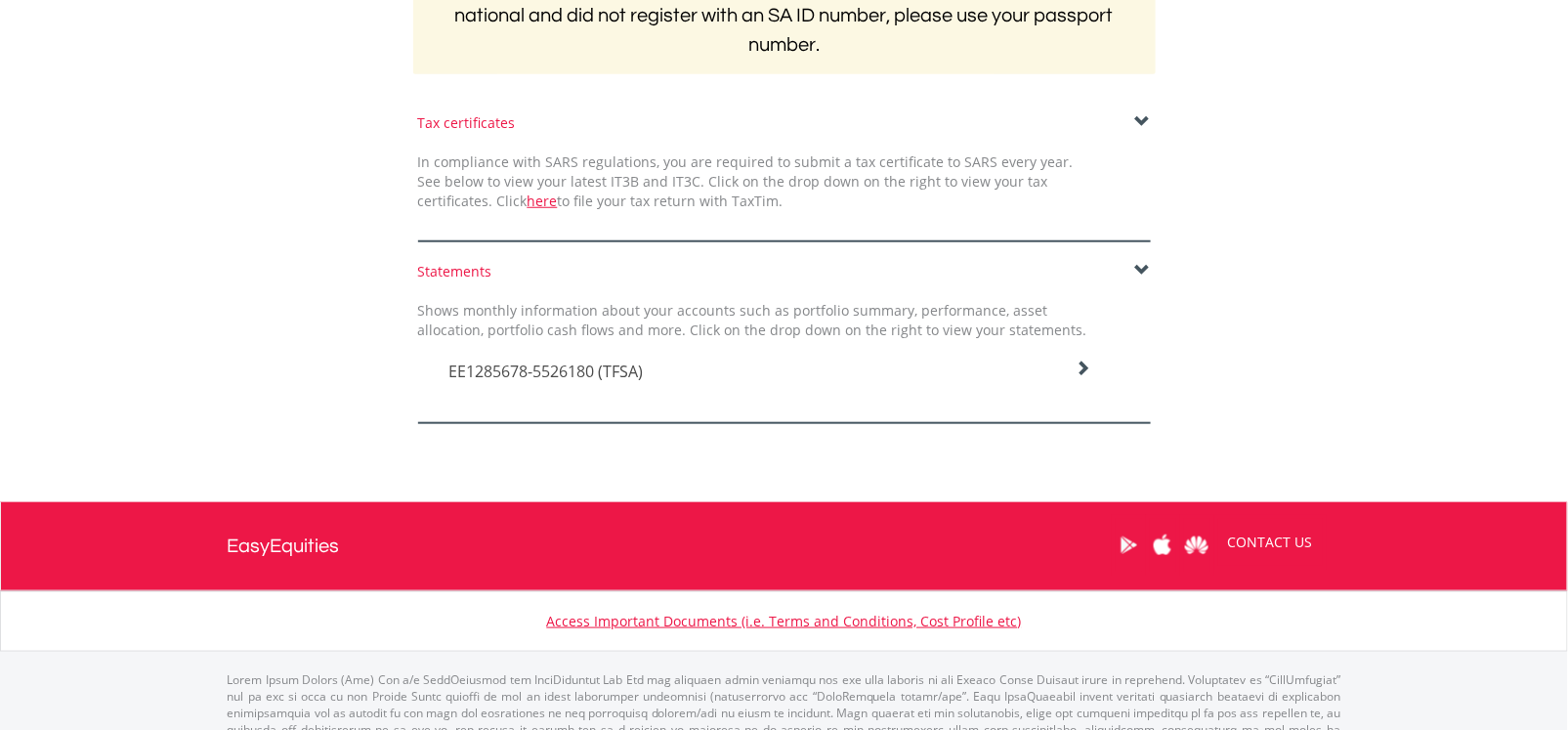
click at [1085, 362] on icon at bounding box center [1082, 368] width 16 height 16
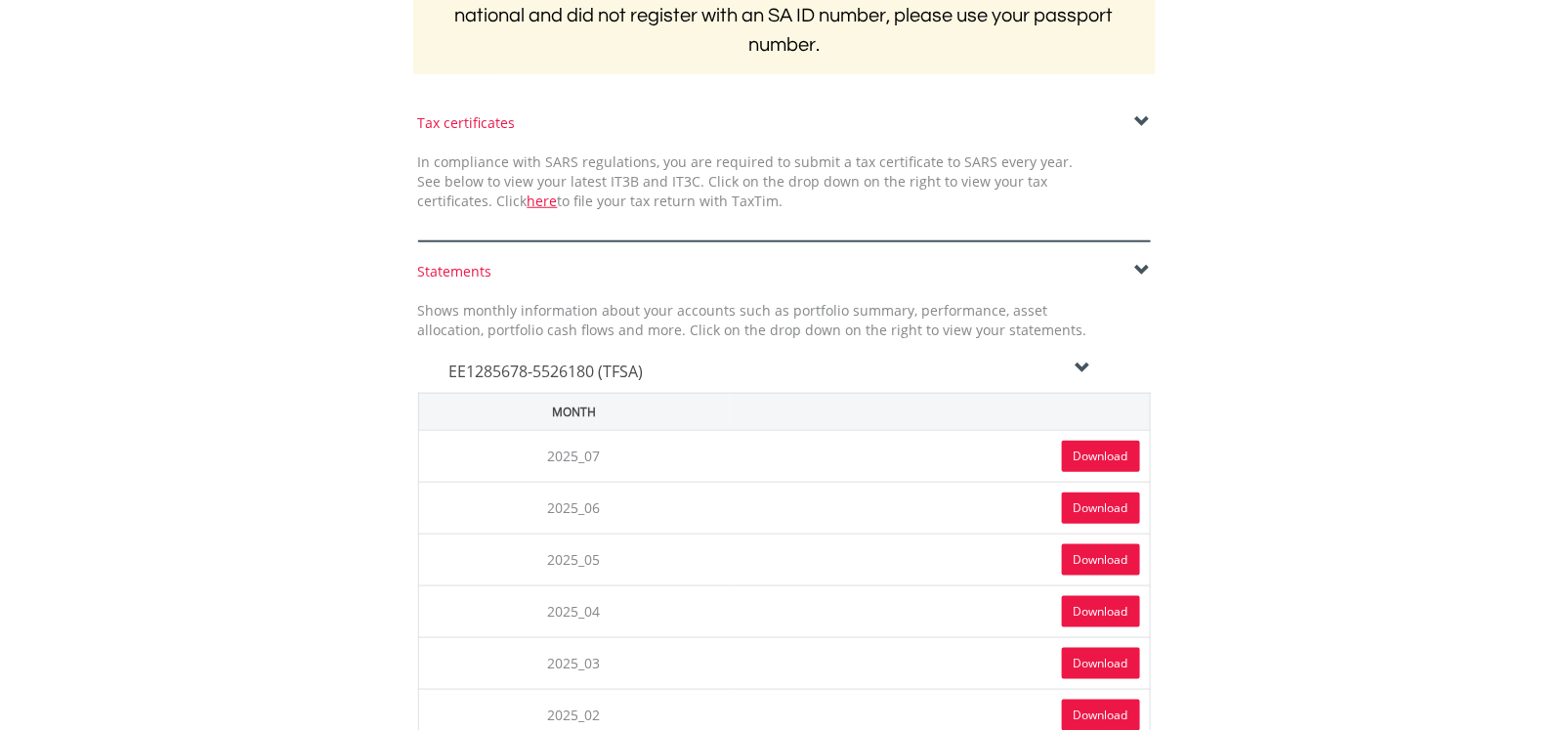
click at [1098, 457] on link "Download" at bounding box center [1100, 456] width 78 height 32
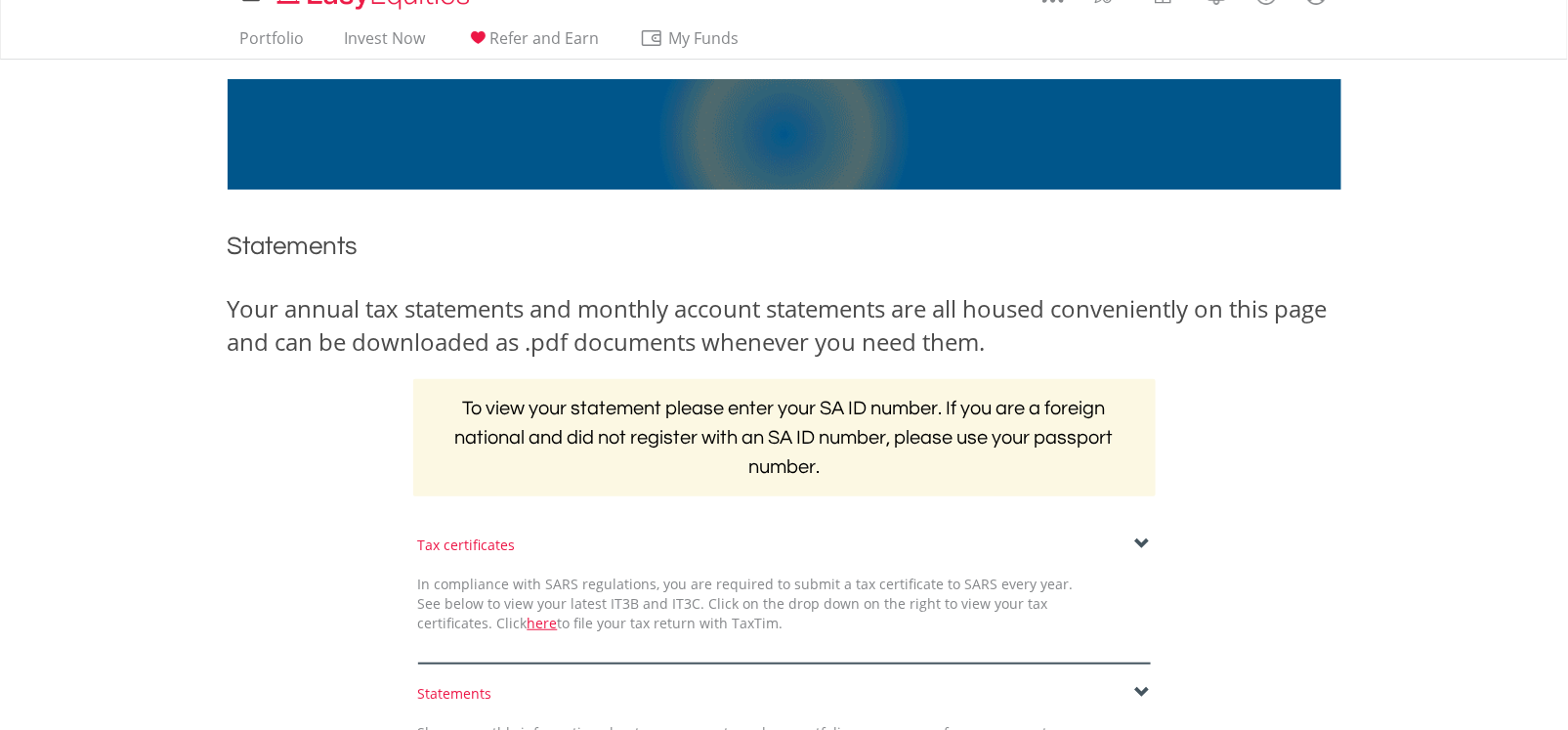
scroll to position [0, 0]
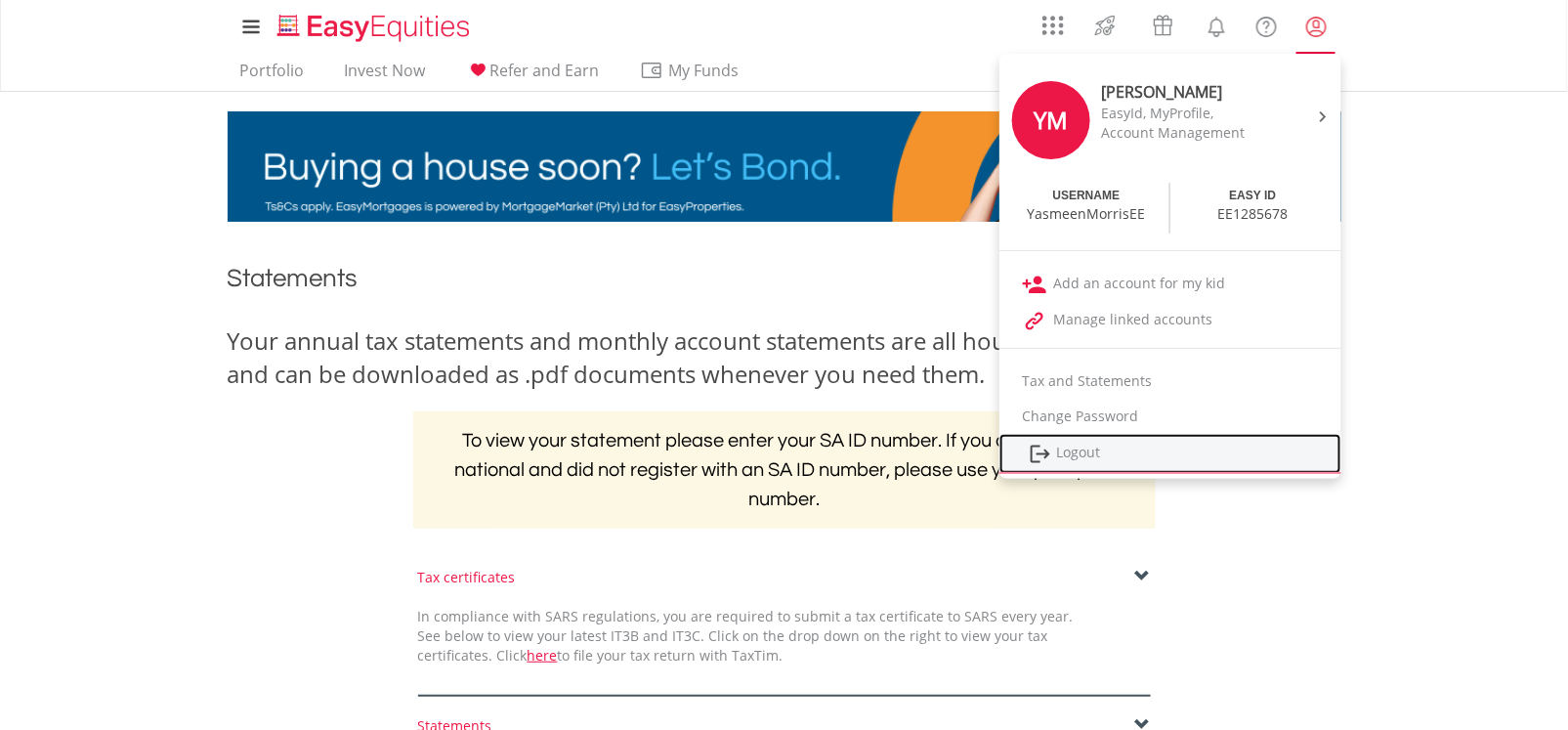
click at [1115, 452] on link "Logout" at bounding box center [1170, 453] width 342 height 40
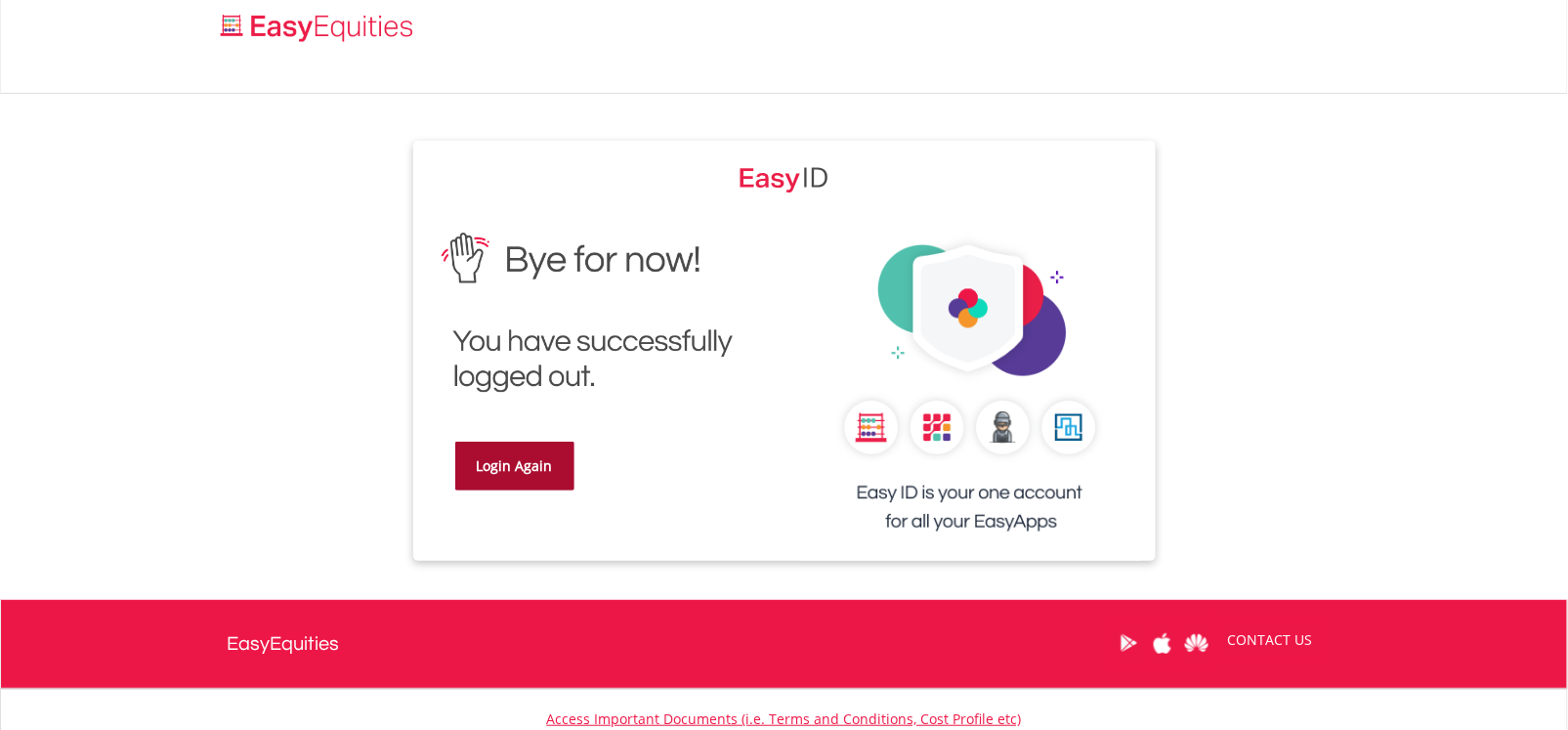
click at [537, 471] on link "Login Again" at bounding box center [514, 465] width 119 height 48
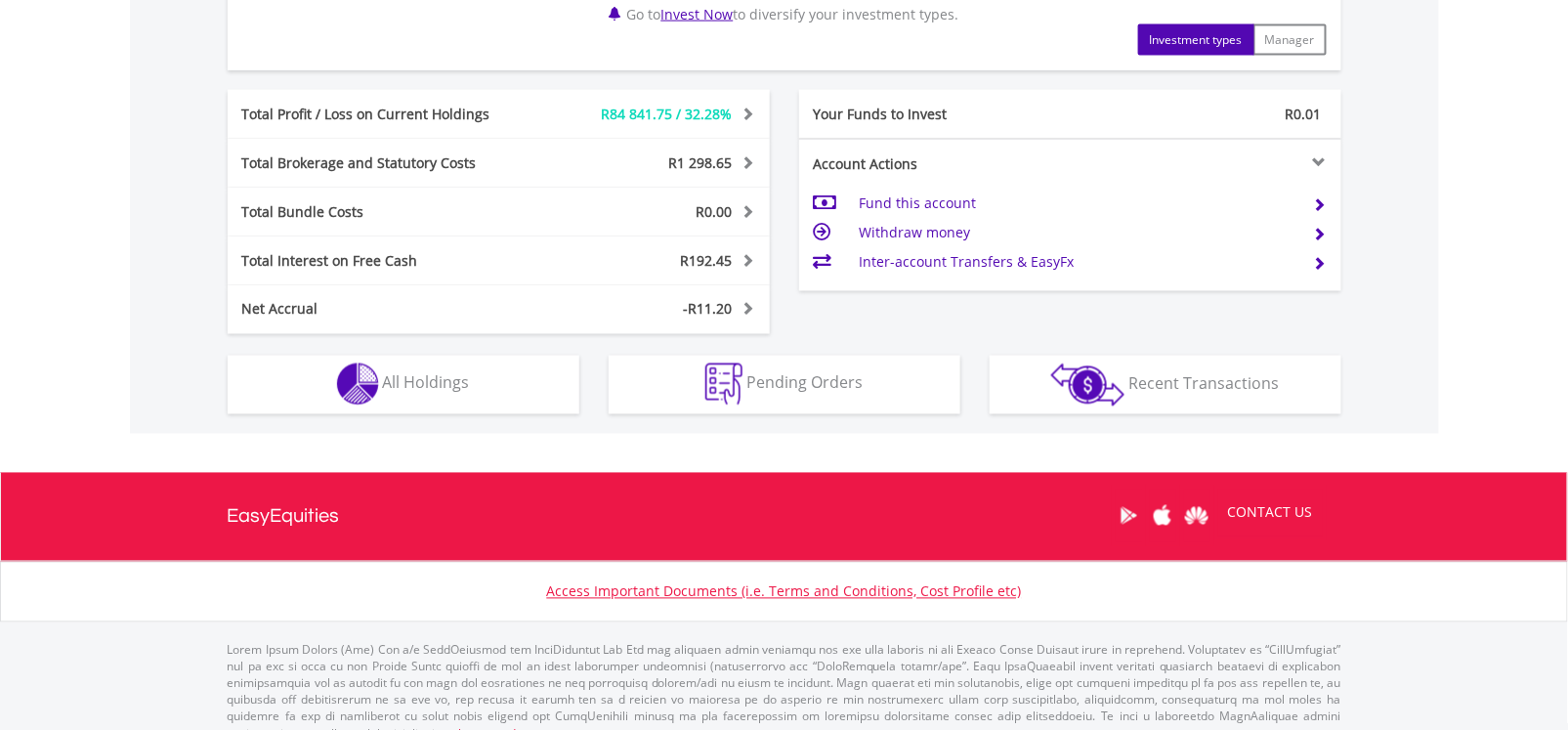
scroll to position [1026, 0]
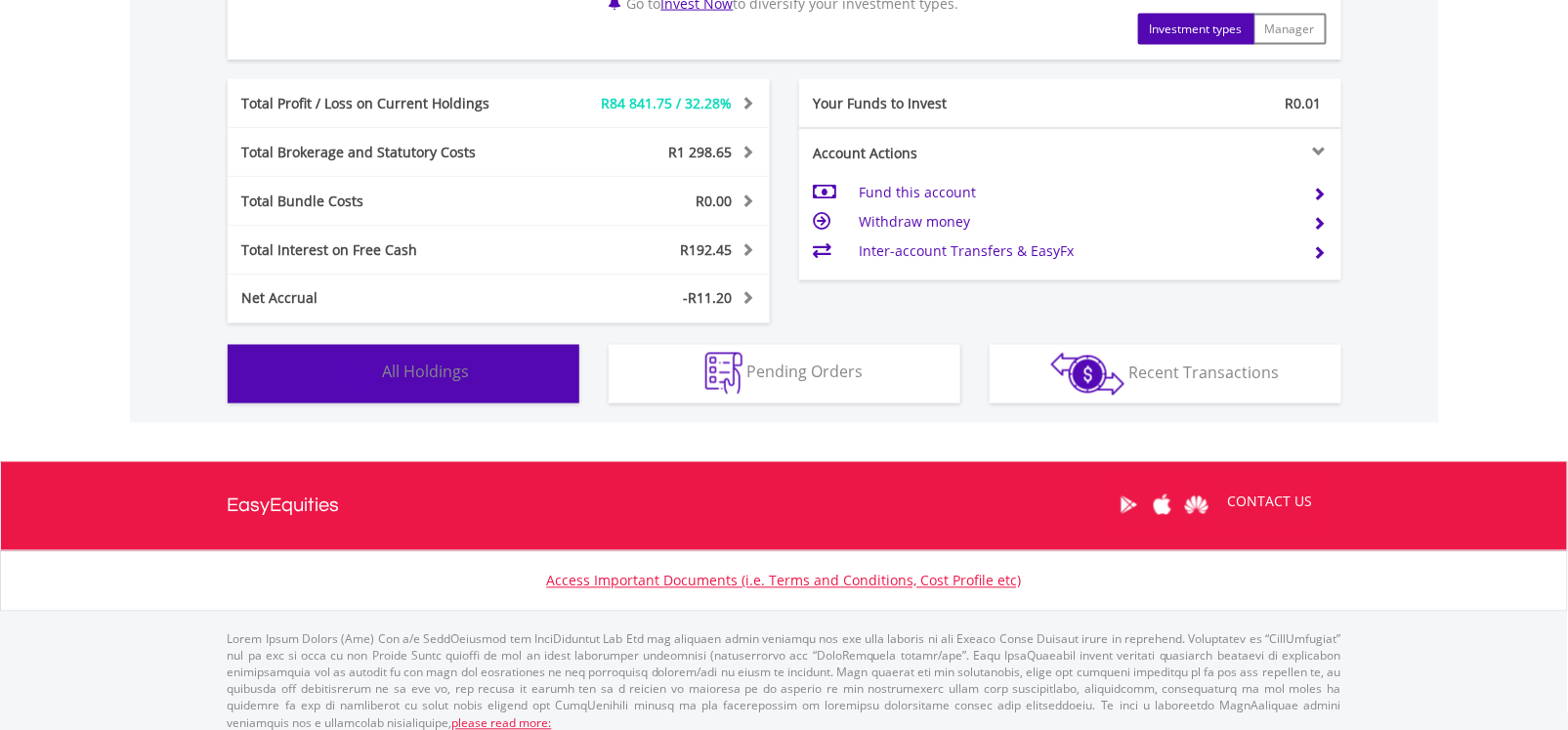
click at [490, 377] on button "Holdings All Holdings" at bounding box center [403, 374] width 351 height 58
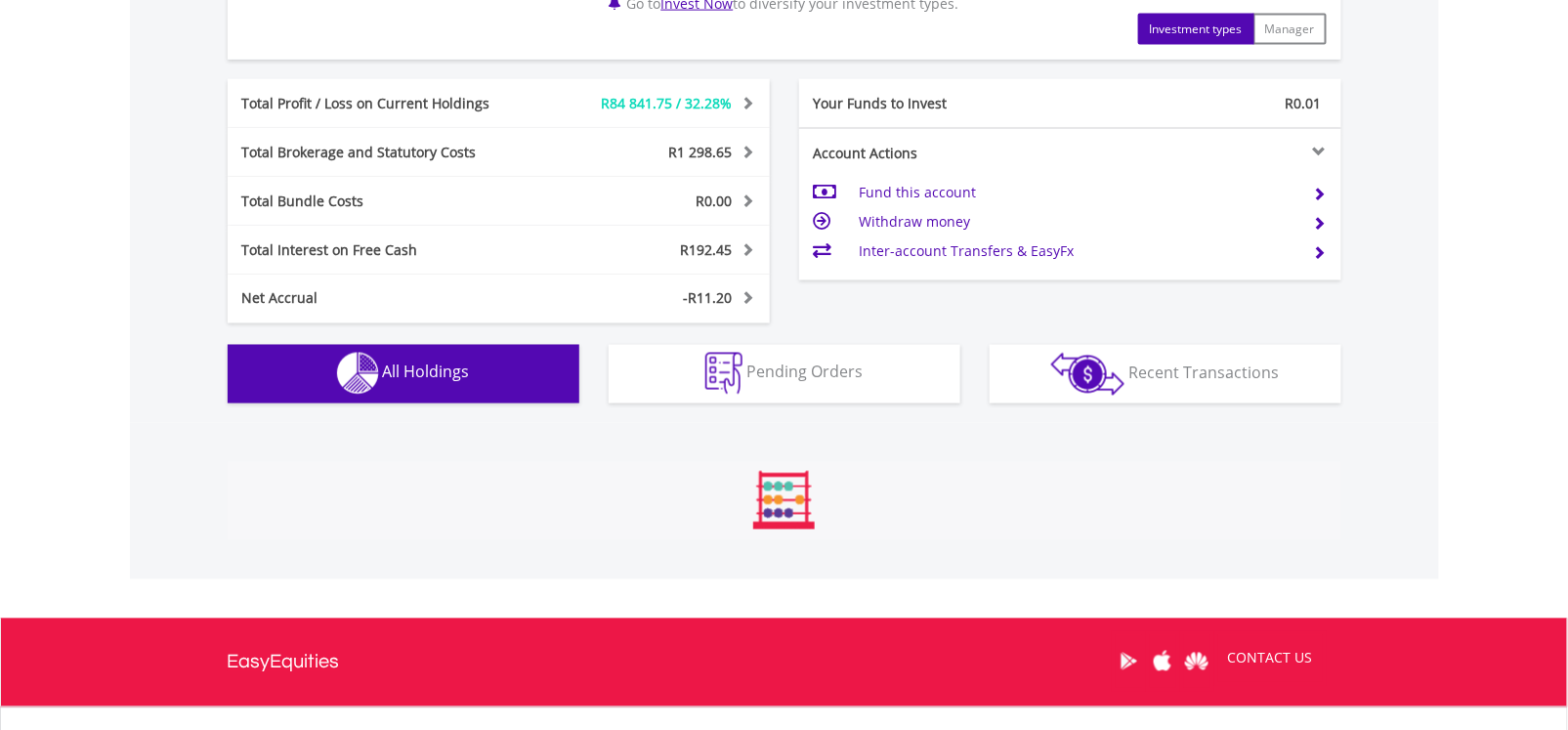
scroll to position [1486, 0]
